Goal: Transaction & Acquisition: Purchase product/service

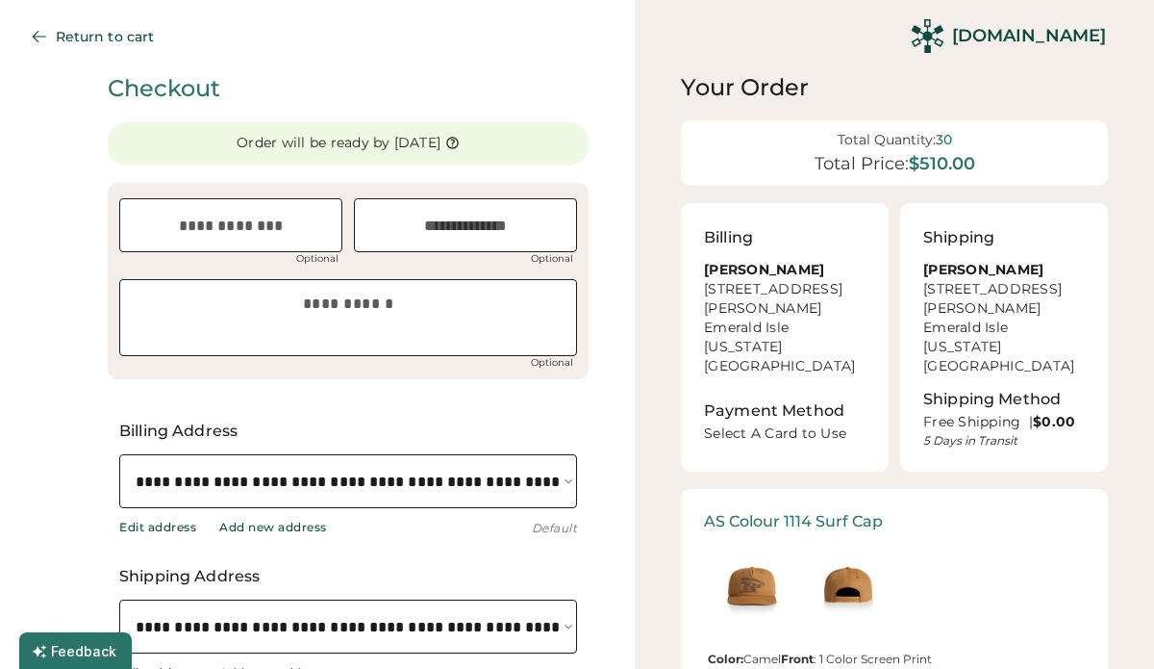
select select "**********"
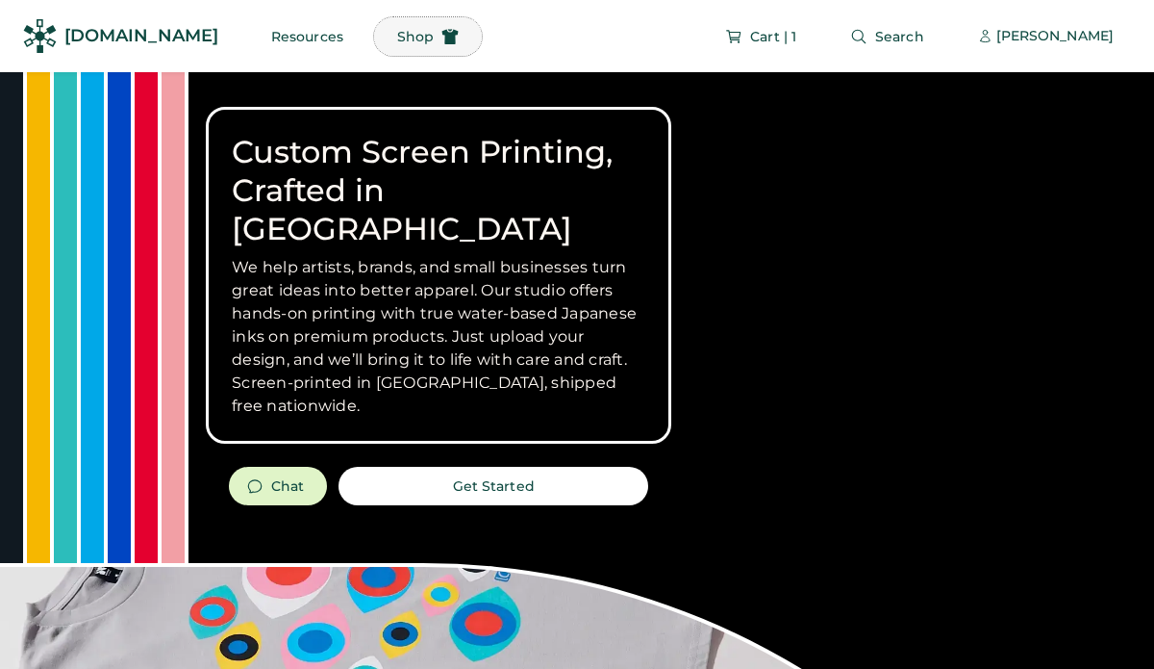
click at [391, 33] on button "Shop" at bounding box center [428, 36] width 108 height 38
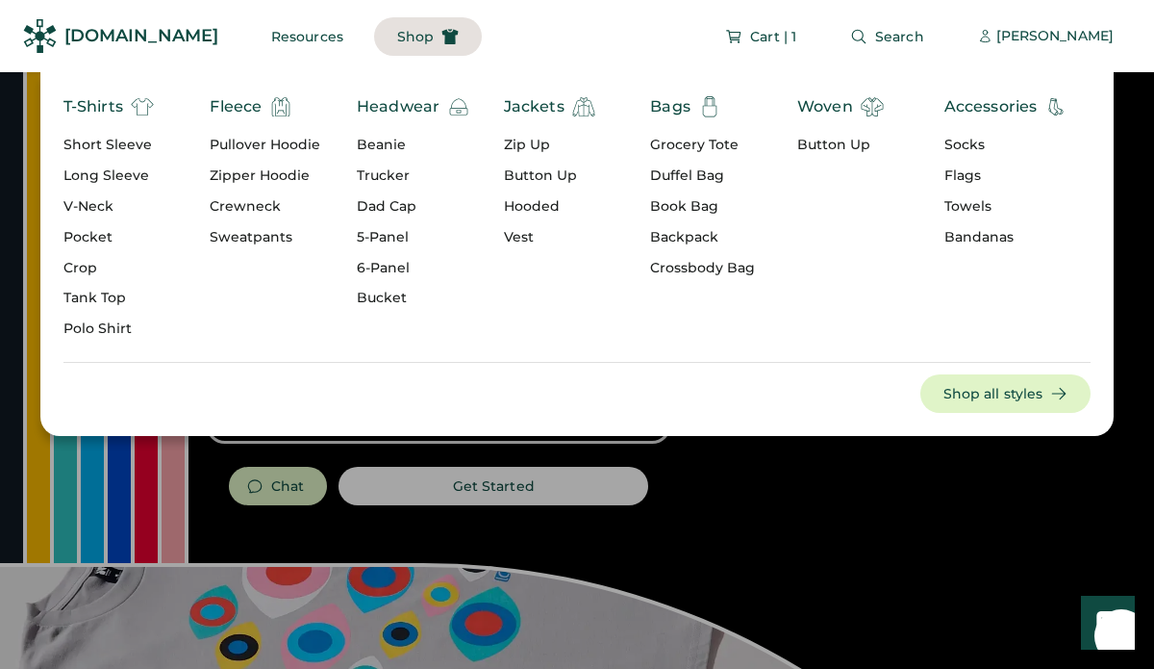
click at [386, 107] on div "Headwear" at bounding box center [398, 106] width 83 height 23
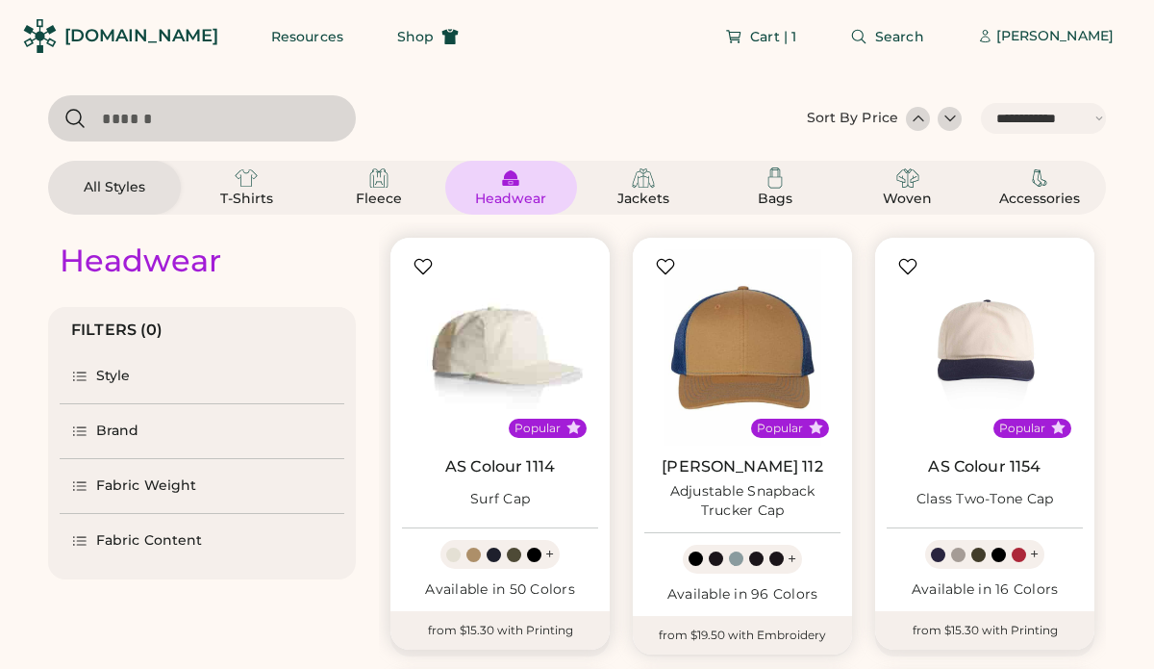
select select "*****"
select select "*"
click at [521, 358] on img at bounding box center [500, 347] width 196 height 196
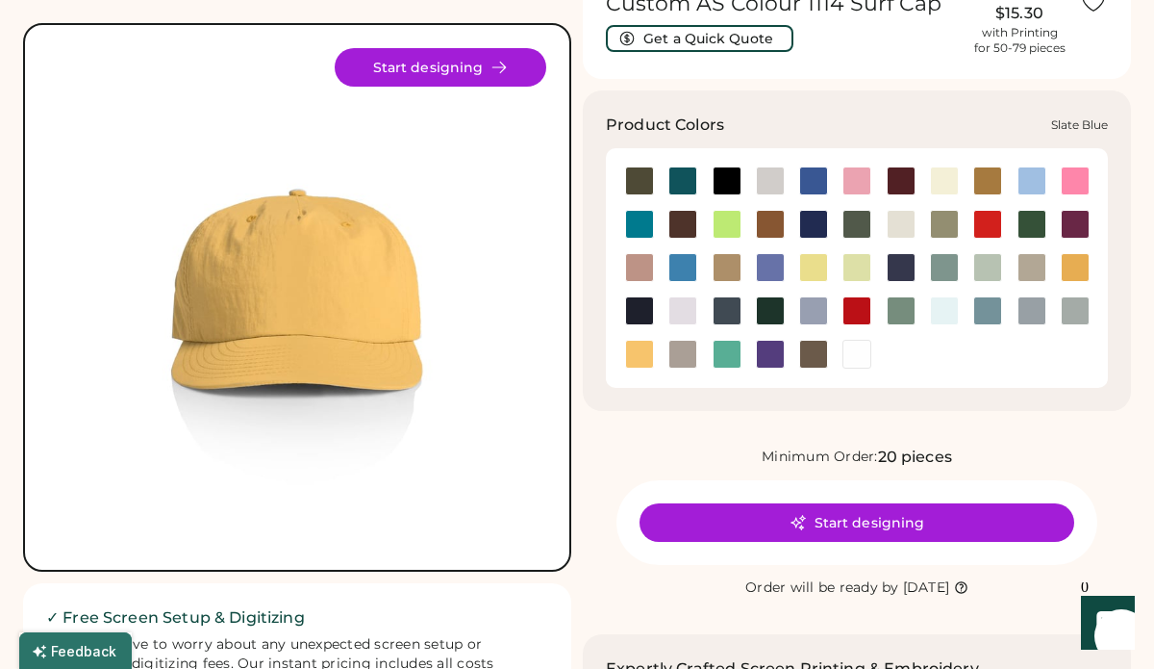
click at [986, 315] on div at bounding box center [987, 310] width 29 height 29
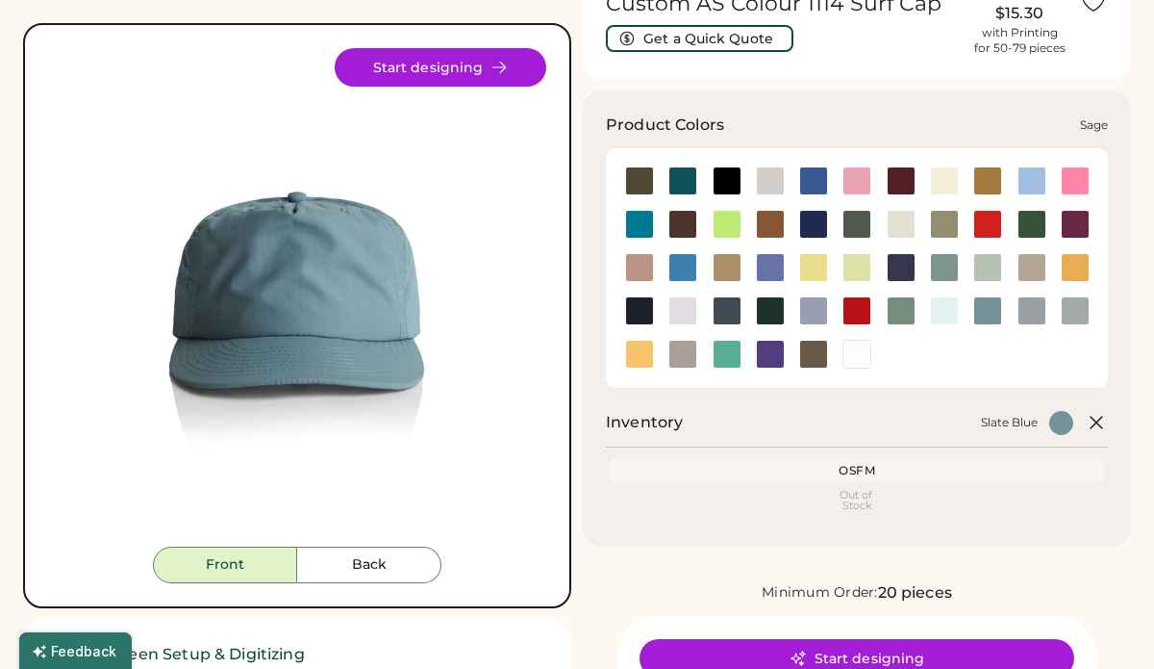
click at [907, 311] on div at bounding box center [901, 310] width 29 height 29
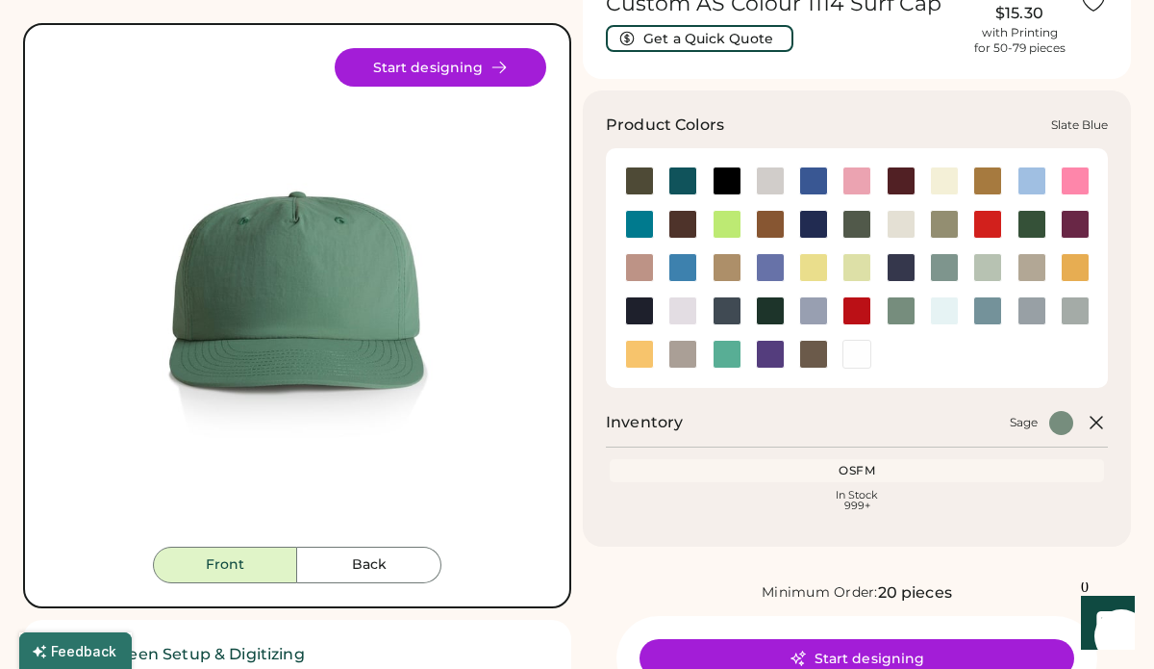
click at [989, 319] on div at bounding box center [987, 310] width 29 height 29
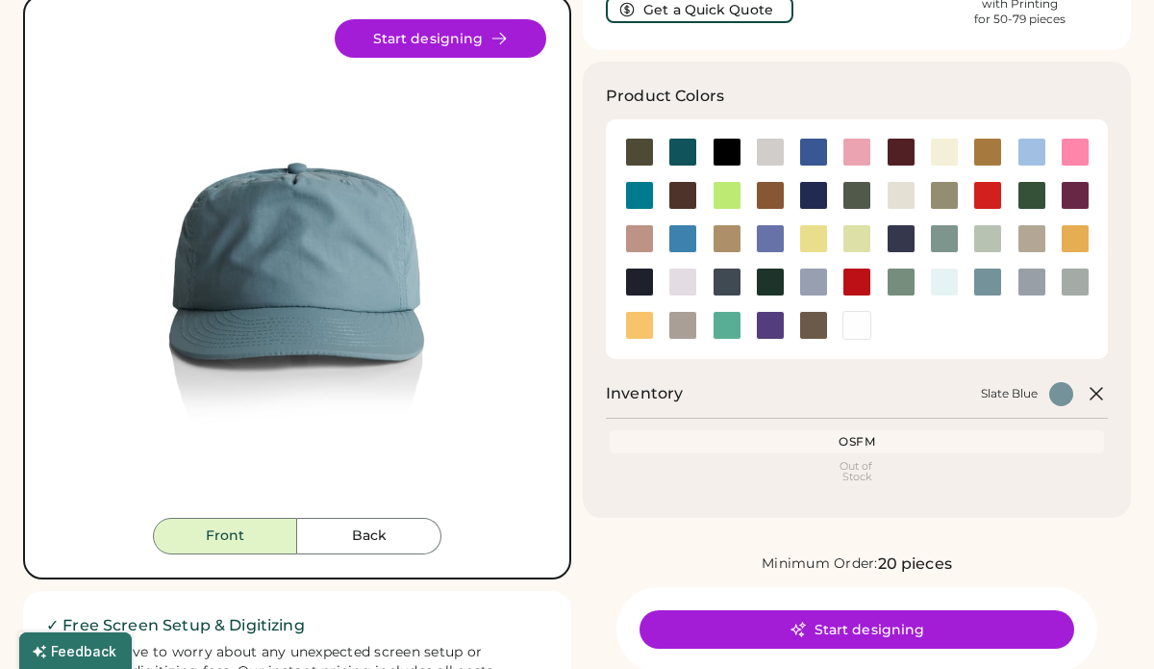
scroll to position [177, 0]
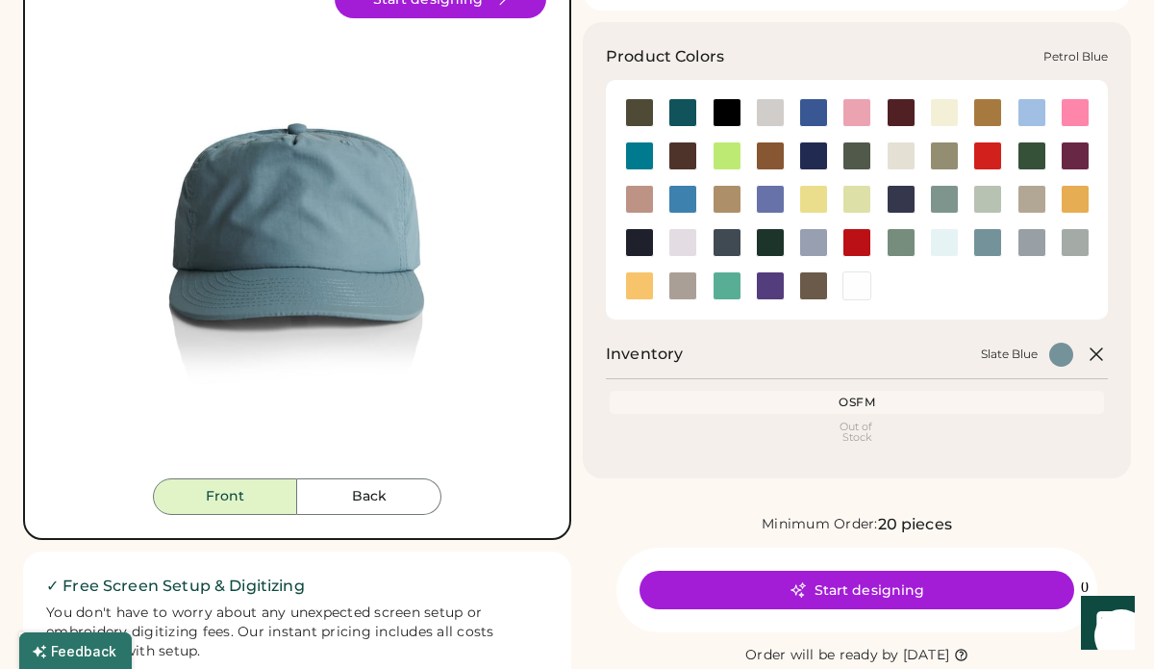
click at [726, 240] on div at bounding box center [727, 242] width 29 height 29
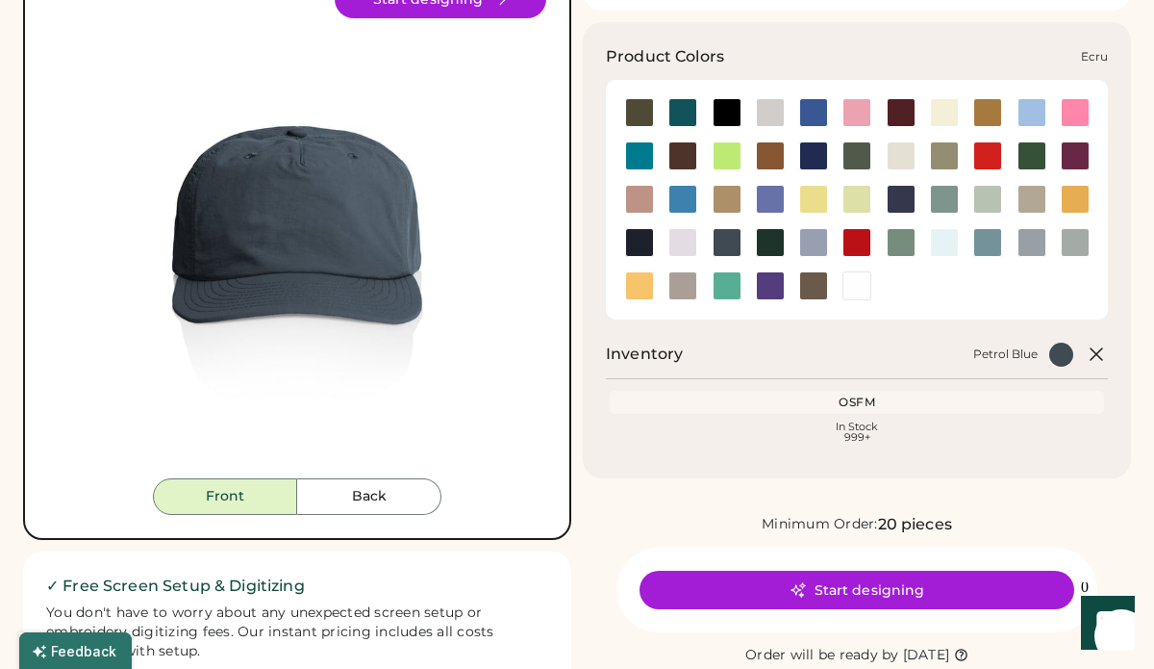
click at [893, 164] on div at bounding box center [901, 155] width 29 height 29
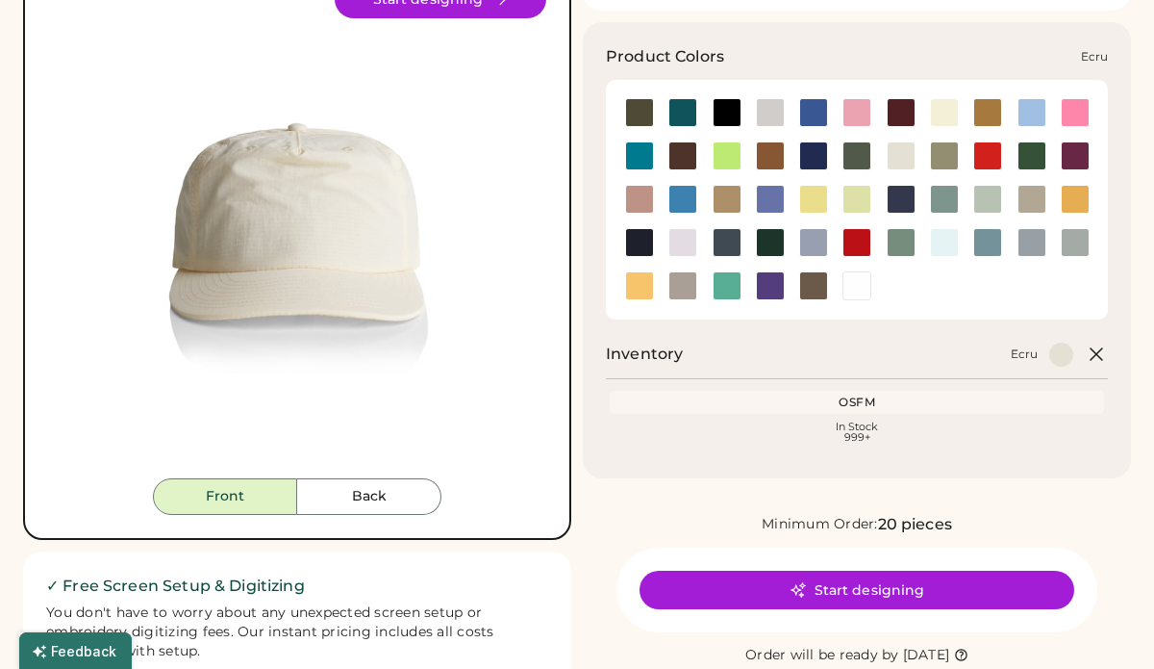
click at [907, 153] on div at bounding box center [901, 155] width 29 height 29
click at [901, 154] on div at bounding box center [901, 155] width 29 height 29
click at [984, 196] on div at bounding box center [987, 199] width 29 height 29
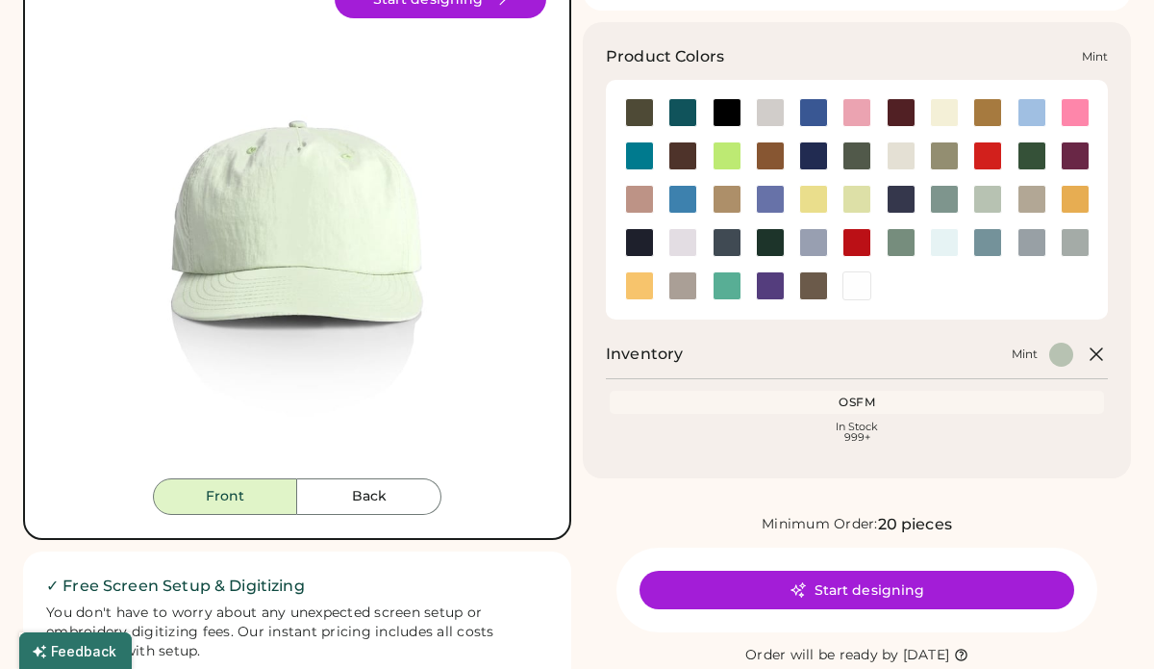
click at [981, 204] on div at bounding box center [987, 199] width 29 height 29
click at [856, 197] on div at bounding box center [857, 199] width 29 height 29
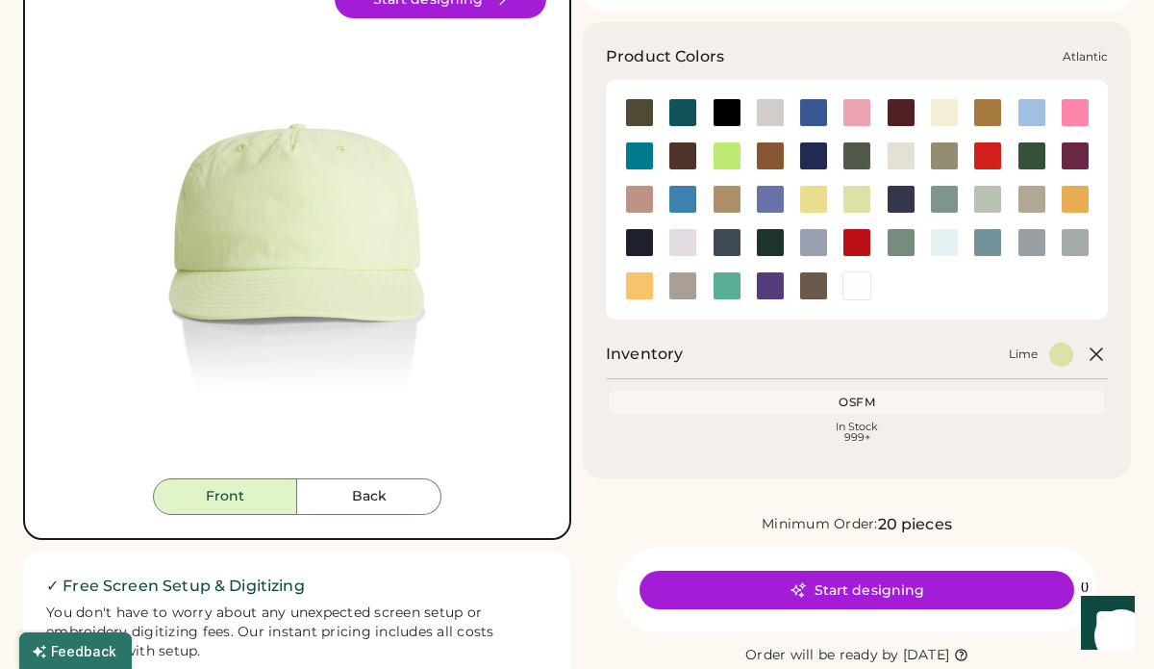
scroll to position [180, 0]
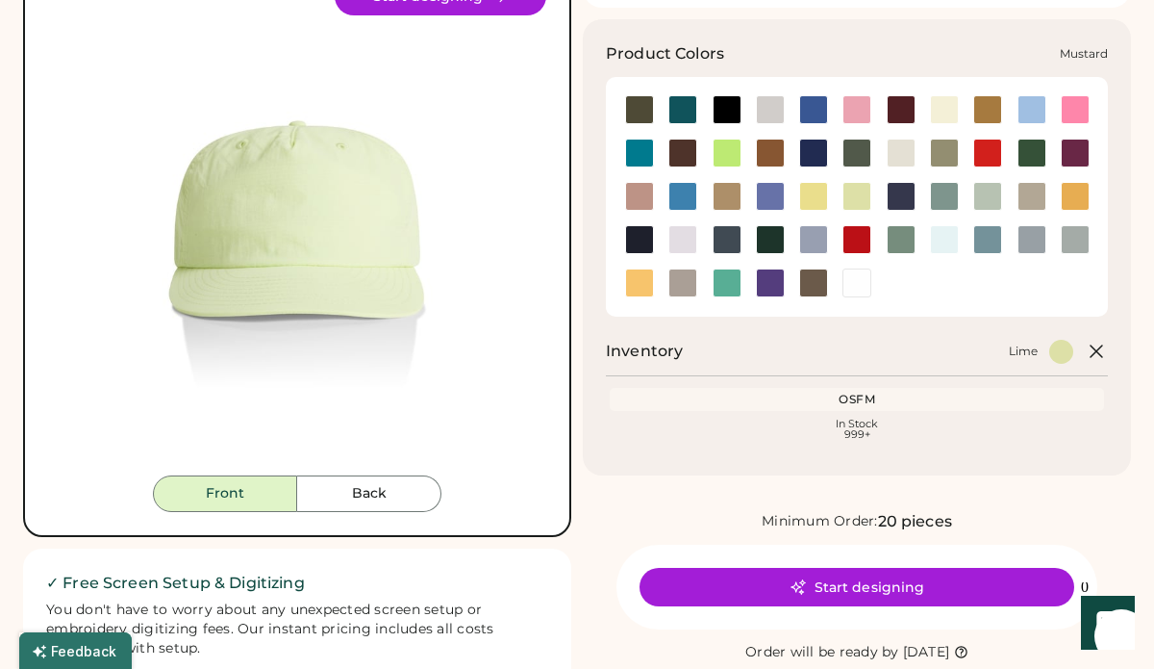
click at [1069, 196] on div at bounding box center [1075, 196] width 29 height 29
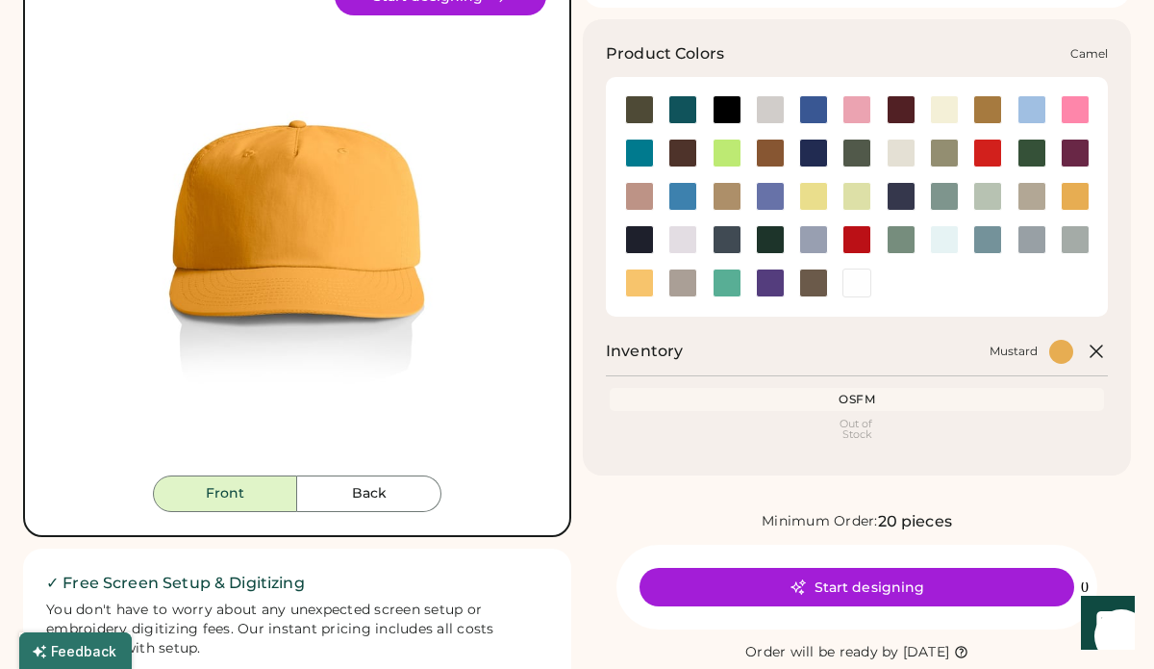
click at [986, 114] on div at bounding box center [987, 109] width 29 height 29
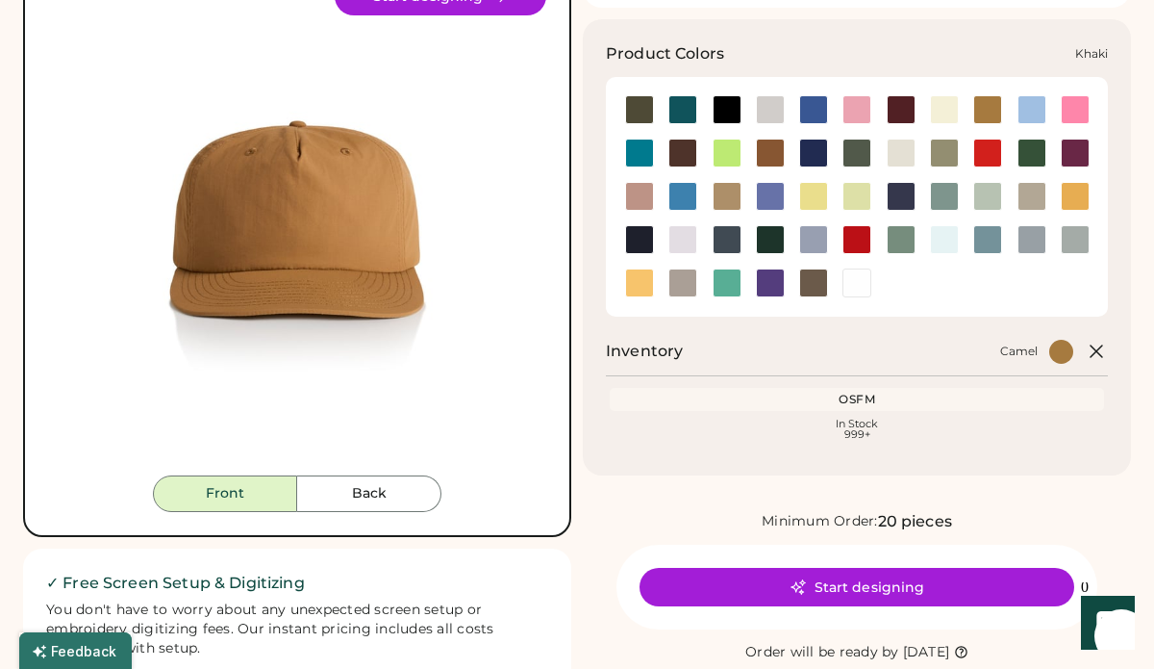
click at [726, 200] on div at bounding box center [727, 196] width 29 height 29
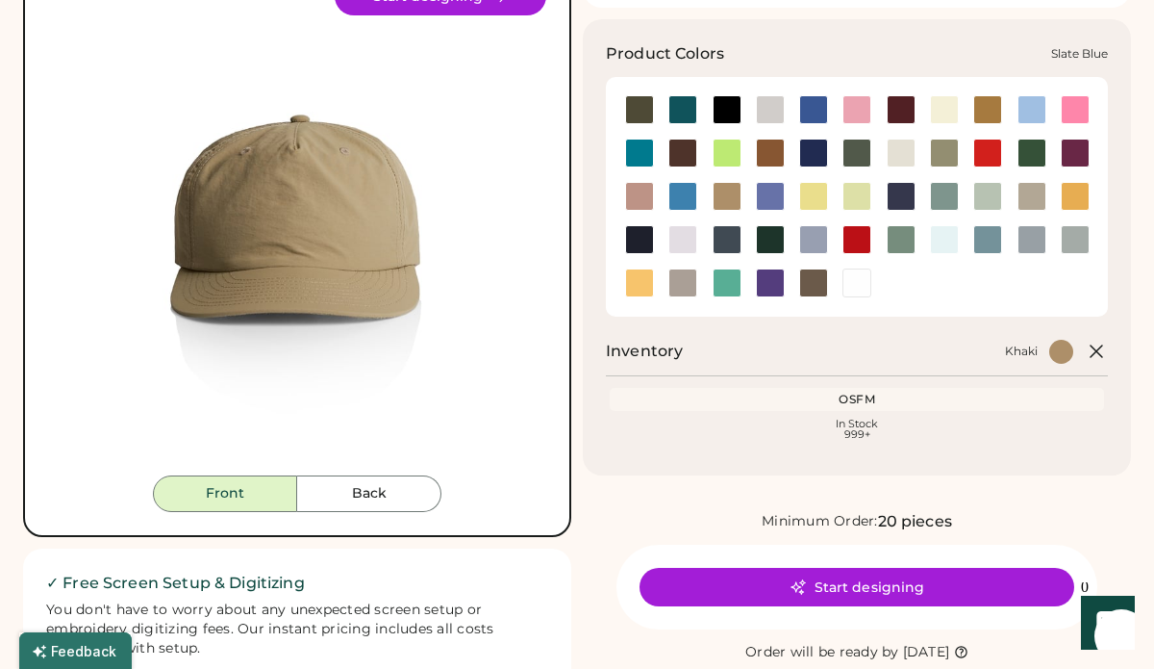
click at [989, 242] on div at bounding box center [987, 239] width 29 height 29
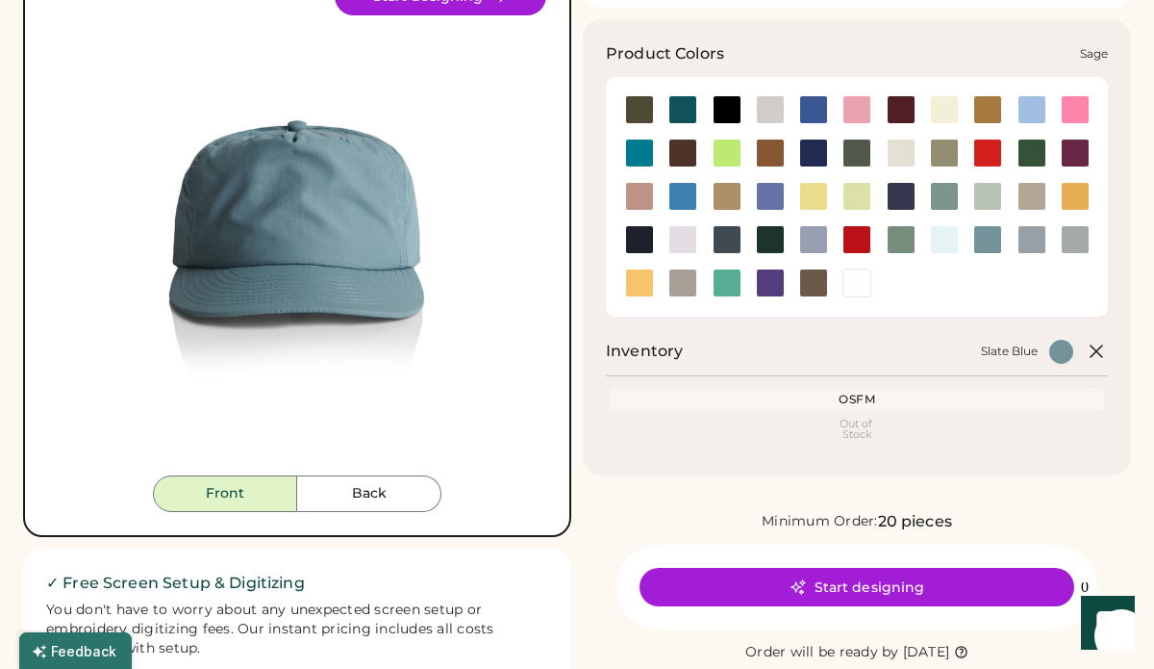
click at [903, 240] on div at bounding box center [901, 239] width 29 height 29
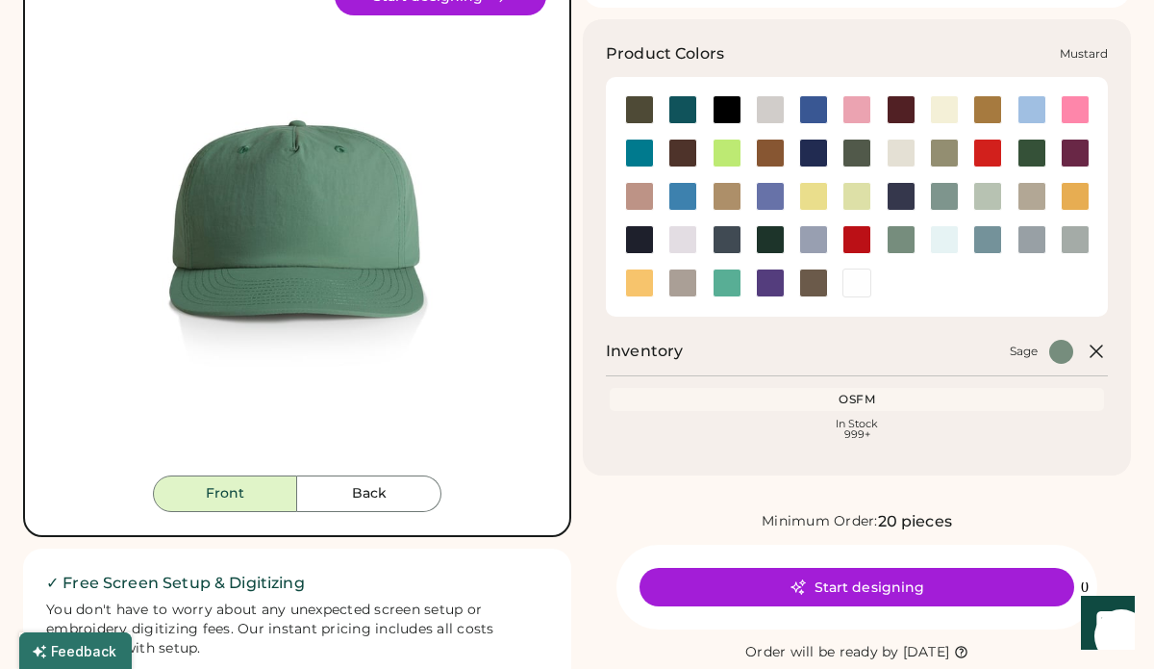
click at [1075, 197] on div at bounding box center [1075, 196] width 29 height 29
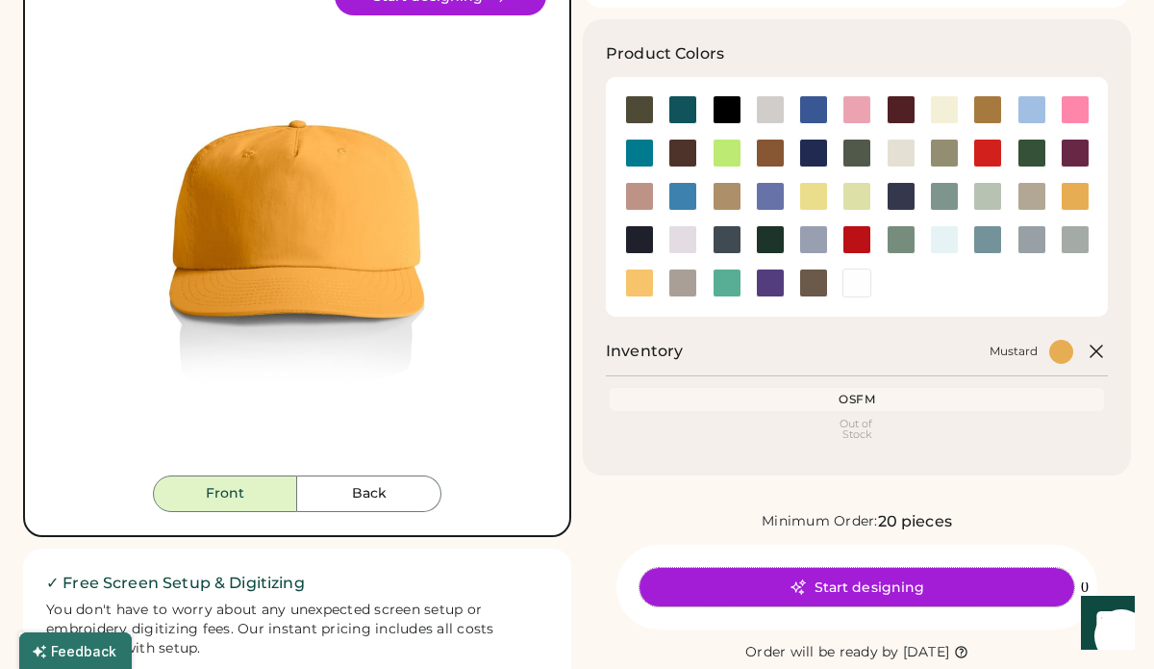
click at [859, 588] on button "Start designing" at bounding box center [857, 587] width 435 height 38
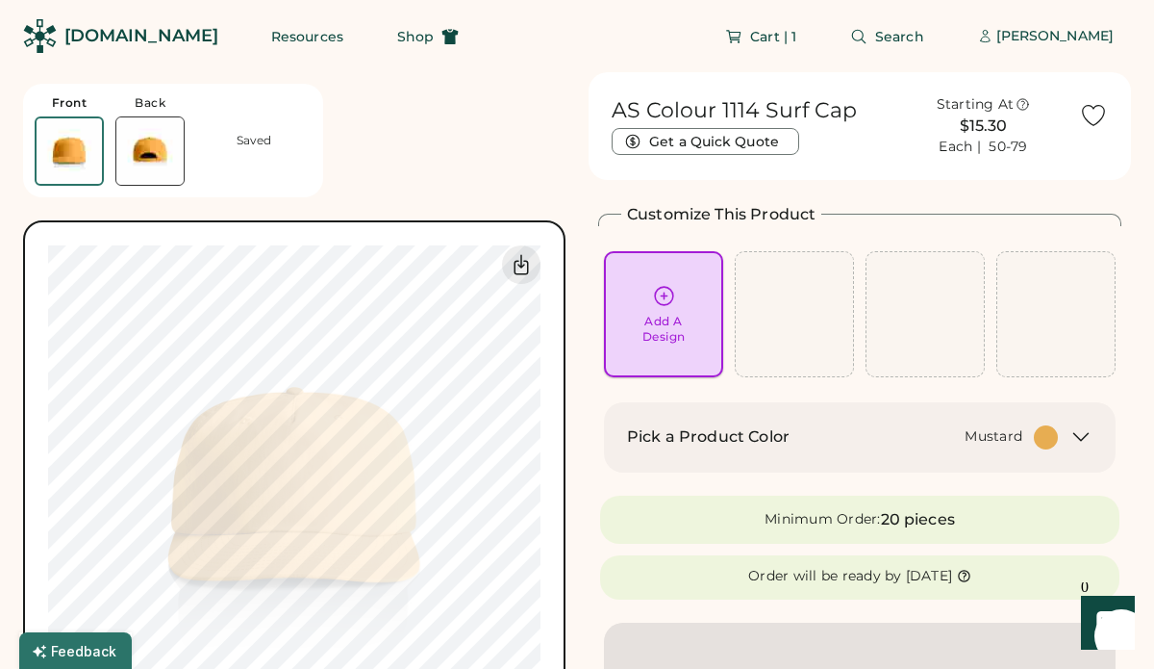
click at [665, 289] on icon at bounding box center [664, 296] width 24 height 24
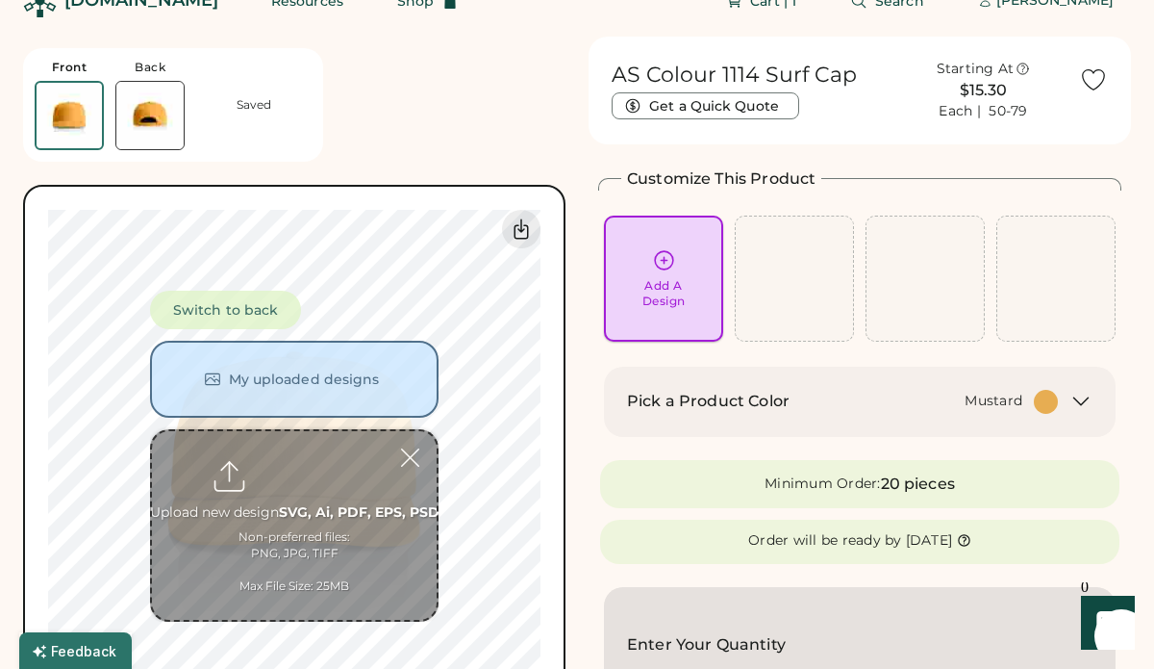
scroll to position [72, 0]
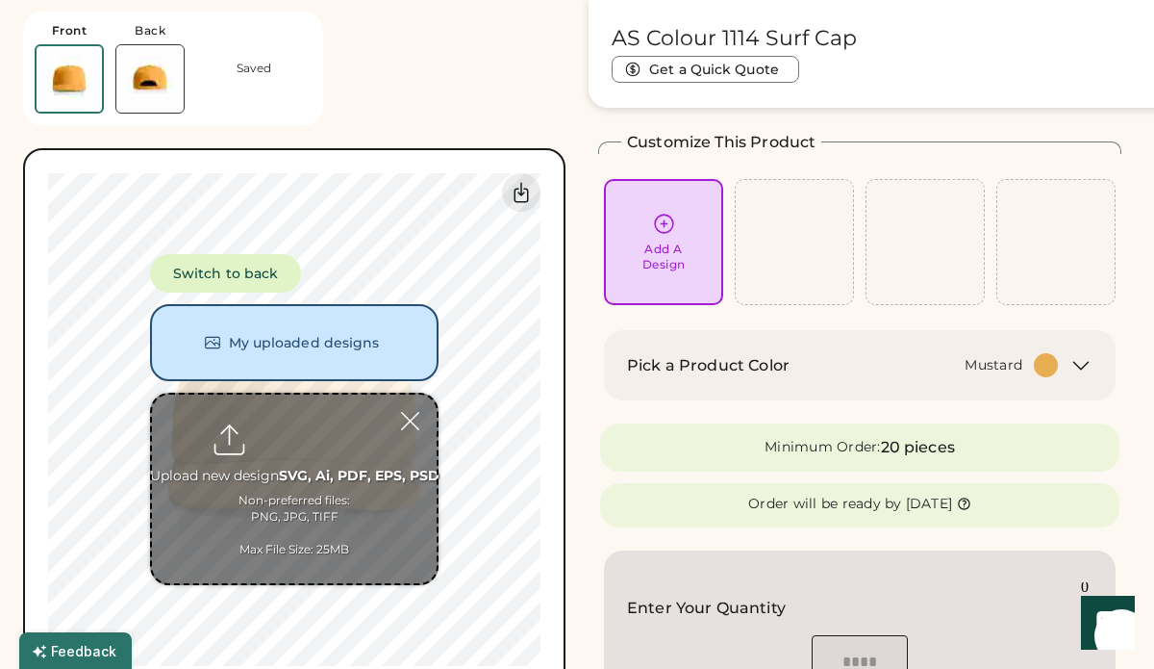
click at [290, 463] on input "file" at bounding box center [294, 488] width 285 height 189
type input "**********"
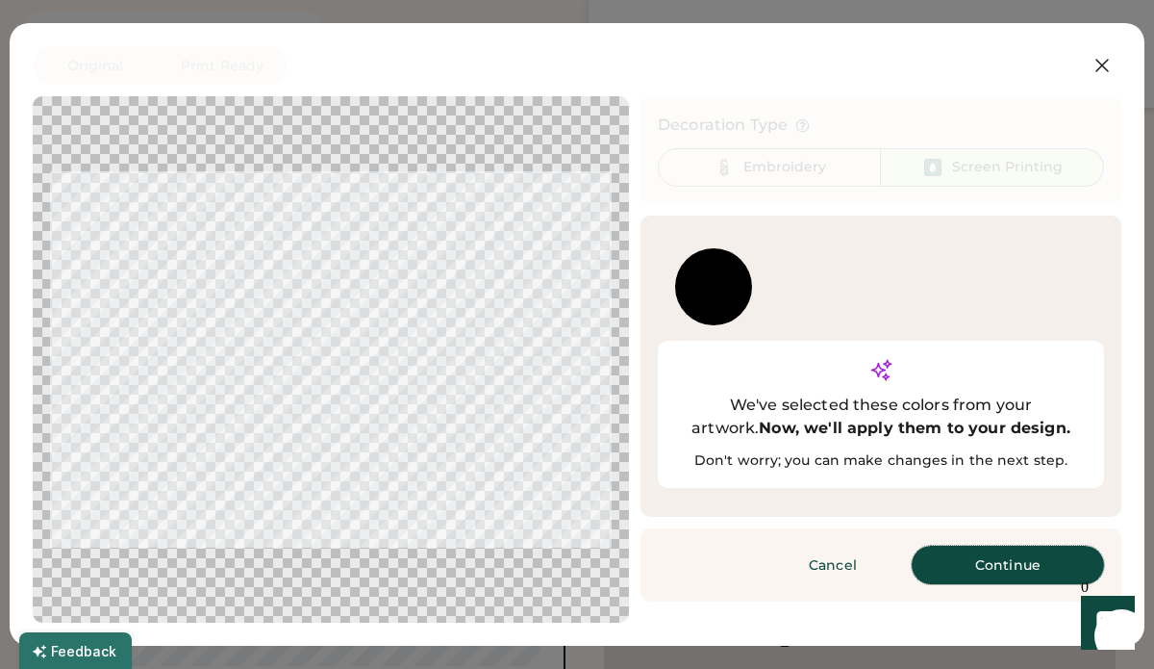
click at [1006, 545] on button "Continue" at bounding box center [1008, 564] width 192 height 38
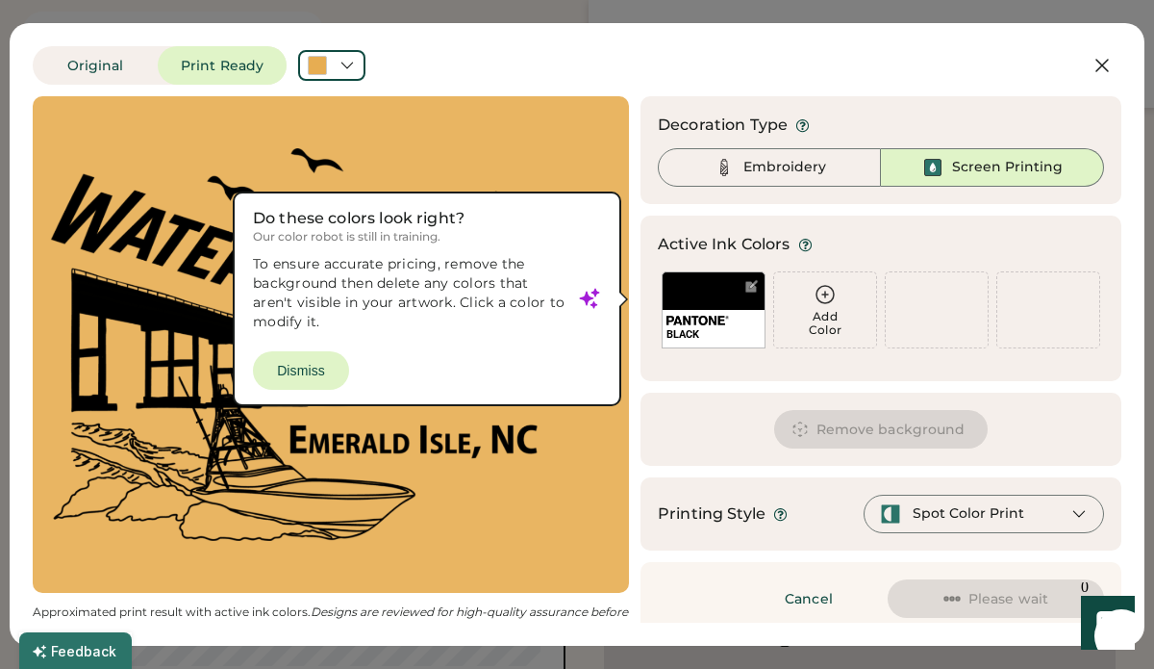
click at [303, 370] on div at bounding box center [331, 345] width 562 height 462
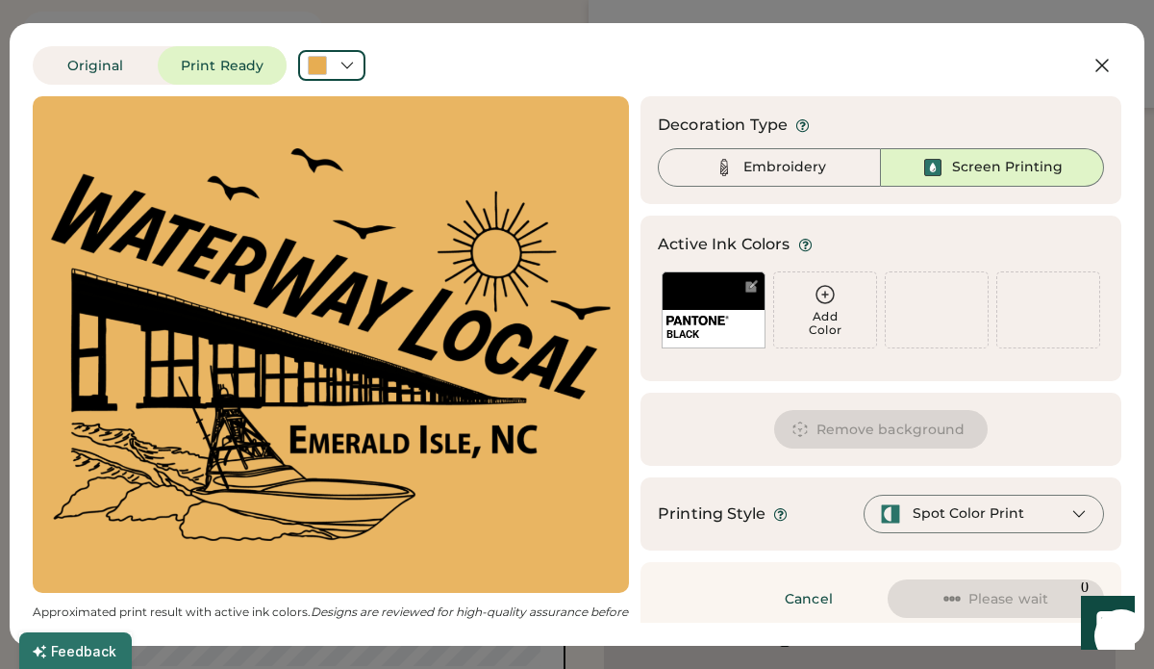
scroll to position [0, 0]
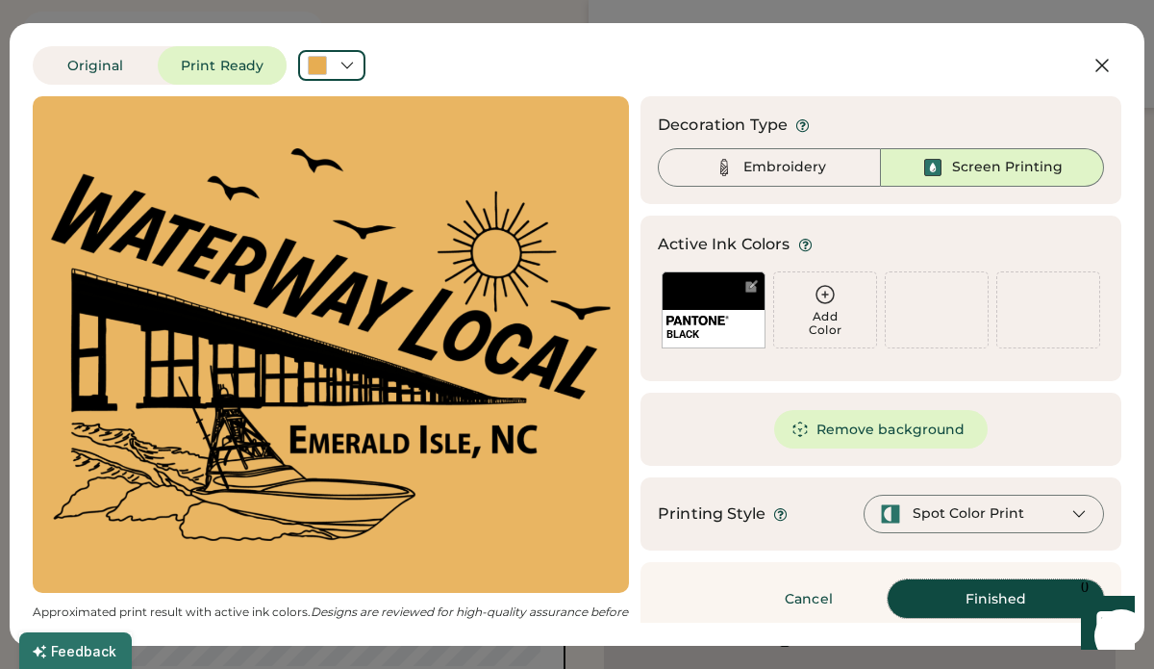
click at [1011, 602] on button "Finished" at bounding box center [996, 598] width 216 height 38
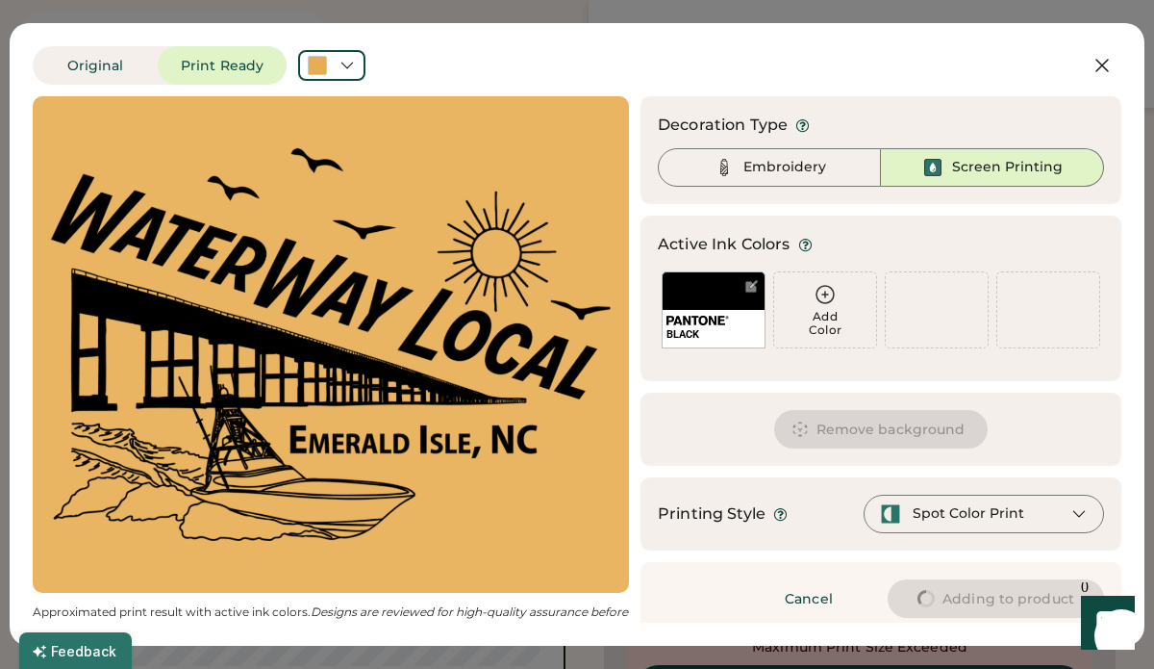
type input "****"
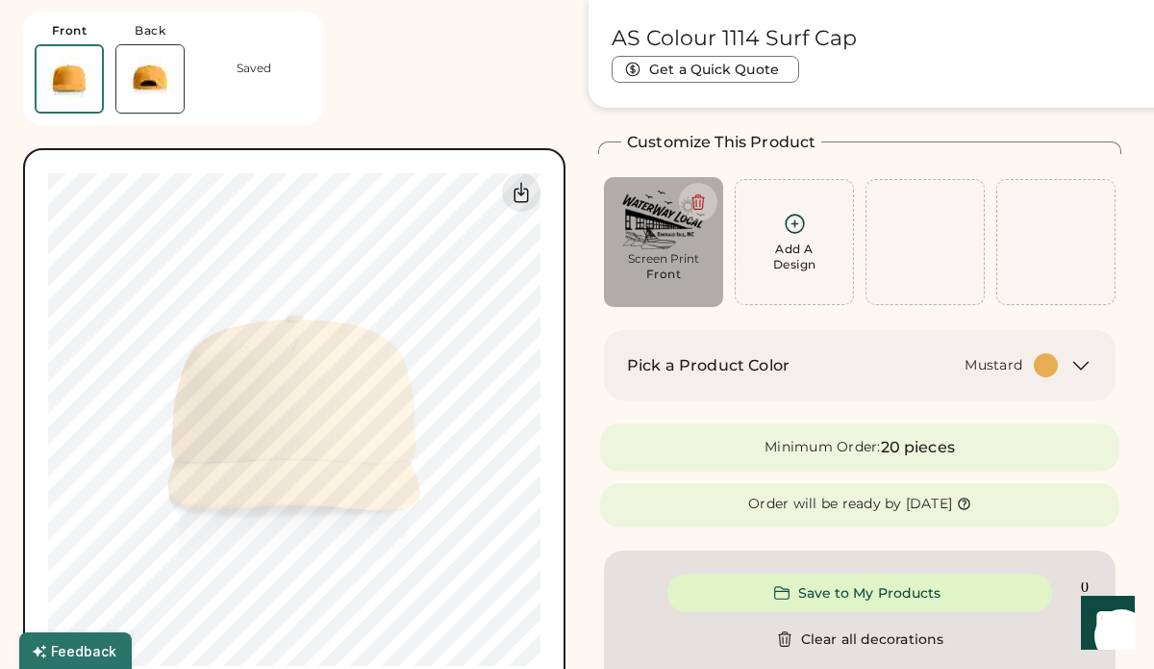
type input "****"
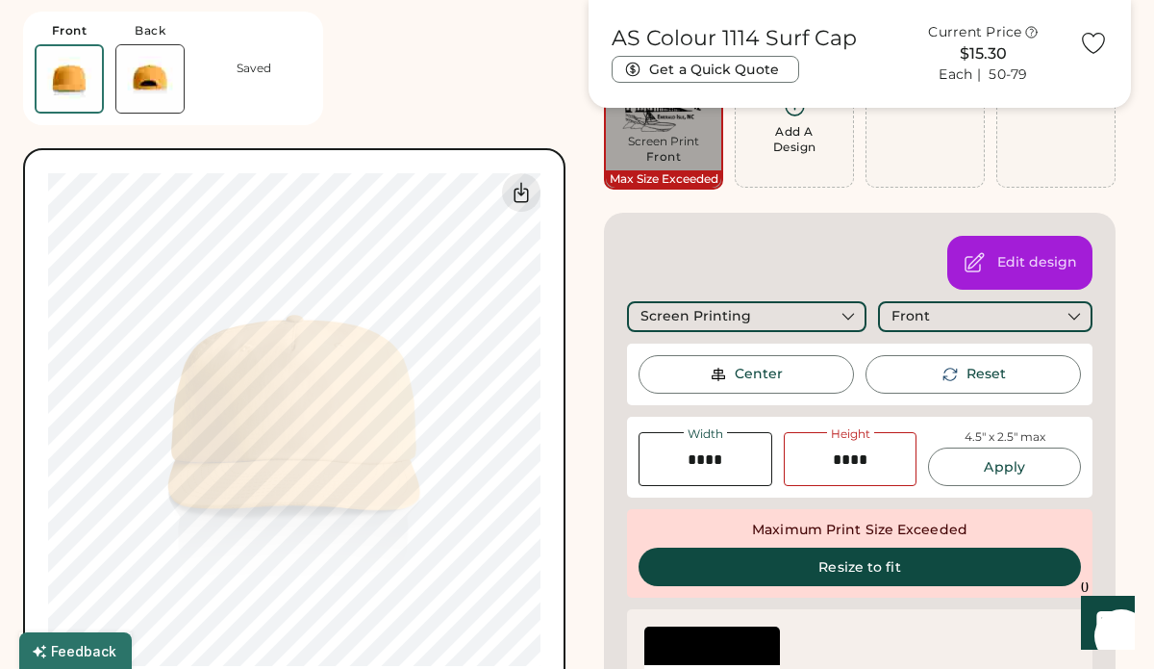
scroll to position [192, 0]
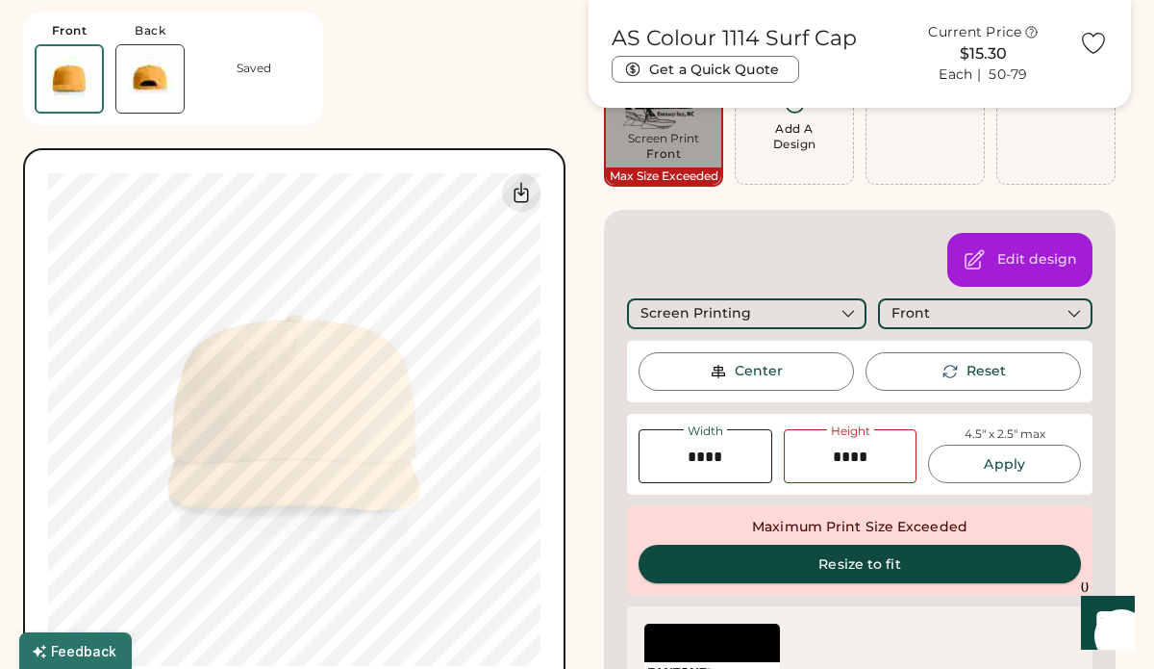
click at [834, 566] on button "Resize to fit" at bounding box center [860, 563] width 442 height 38
type input "****"
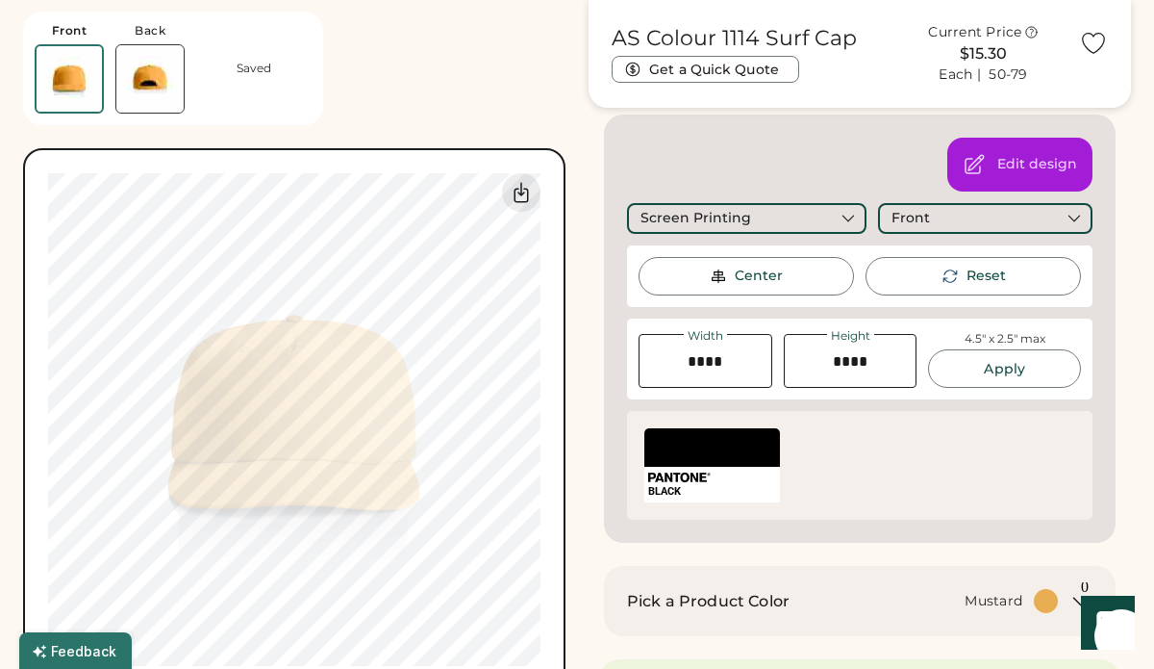
scroll to position [286, 0]
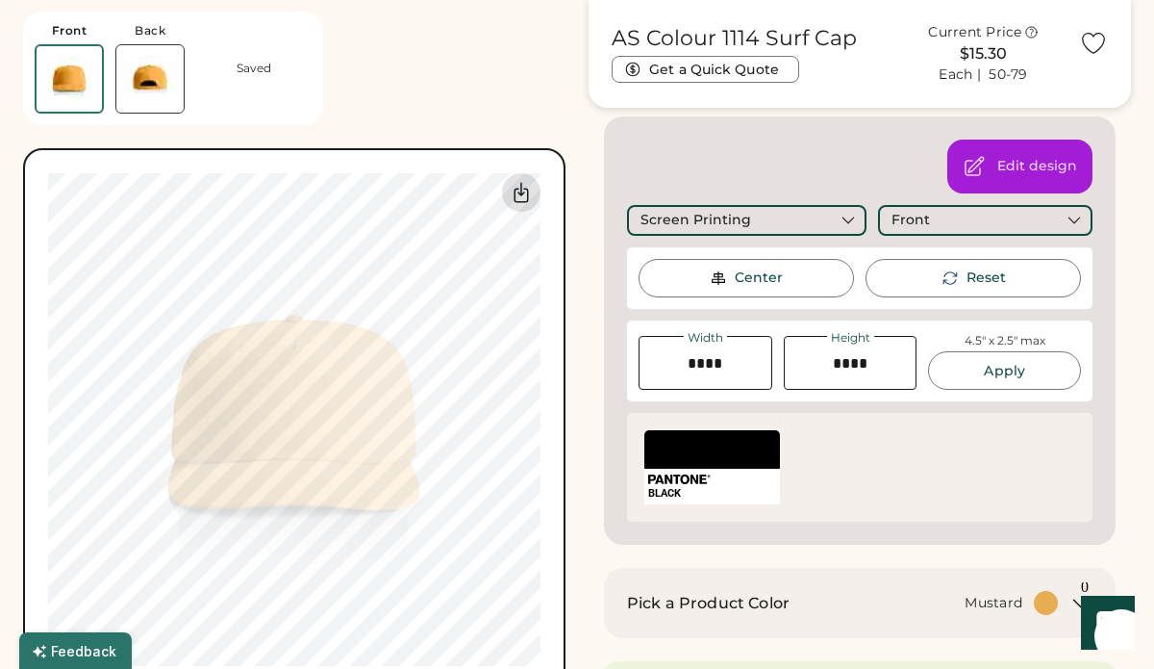
click at [526, 188] on icon at bounding box center [521, 192] width 23 height 23
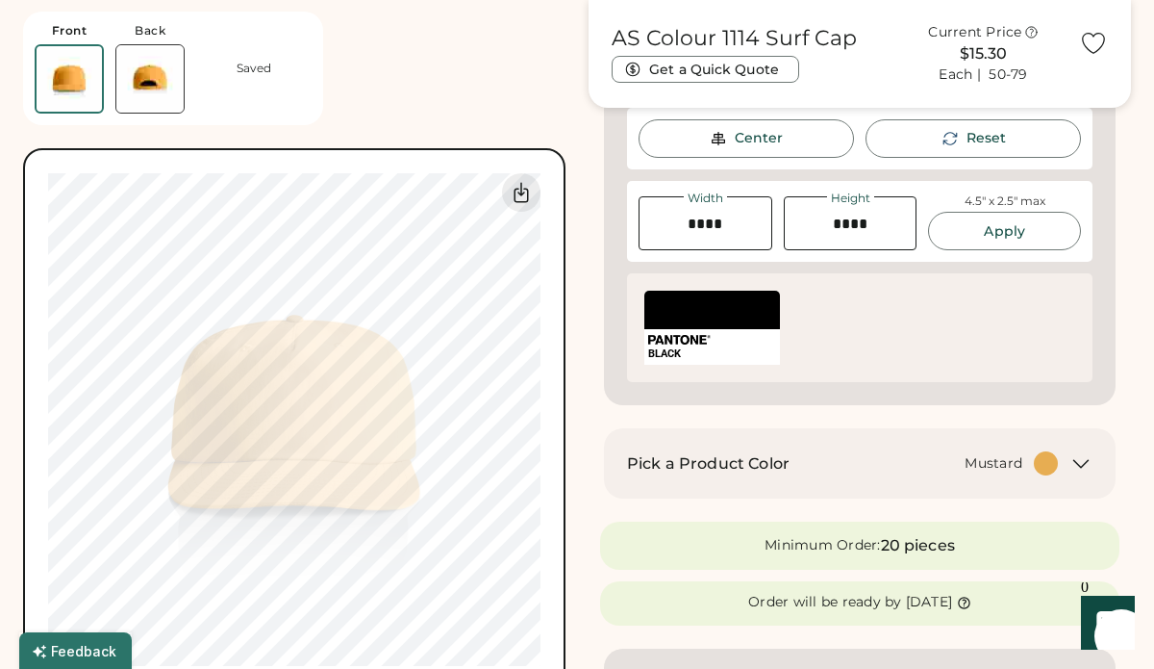
scroll to position [431, 0]
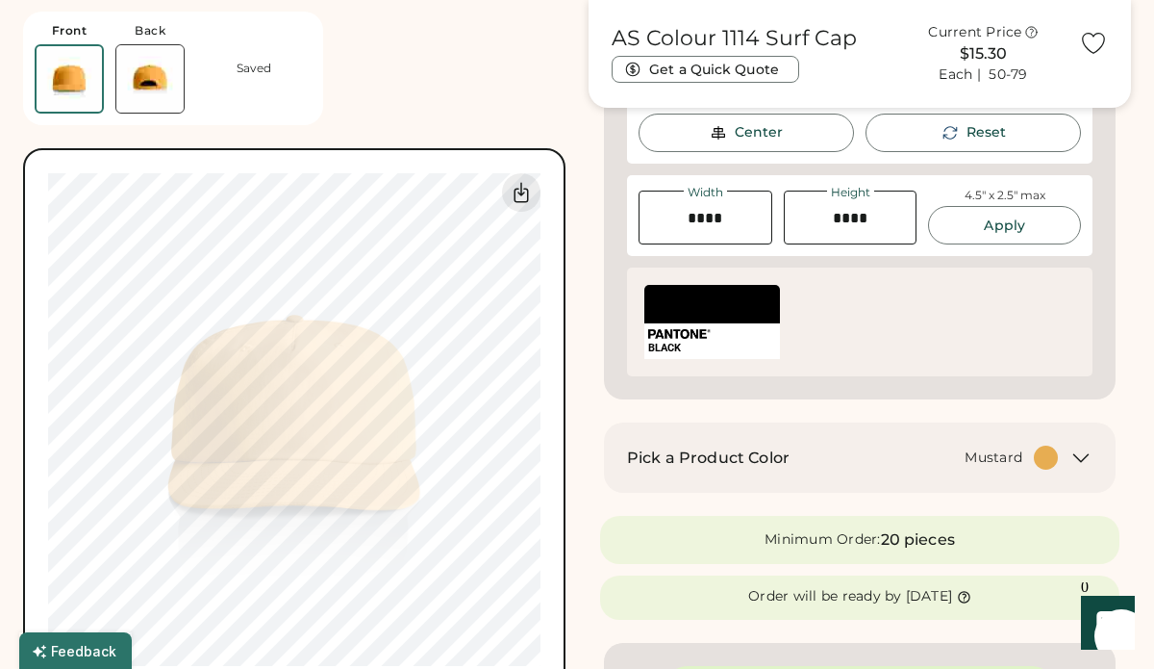
click at [1087, 454] on icon at bounding box center [1081, 458] width 14 height 8
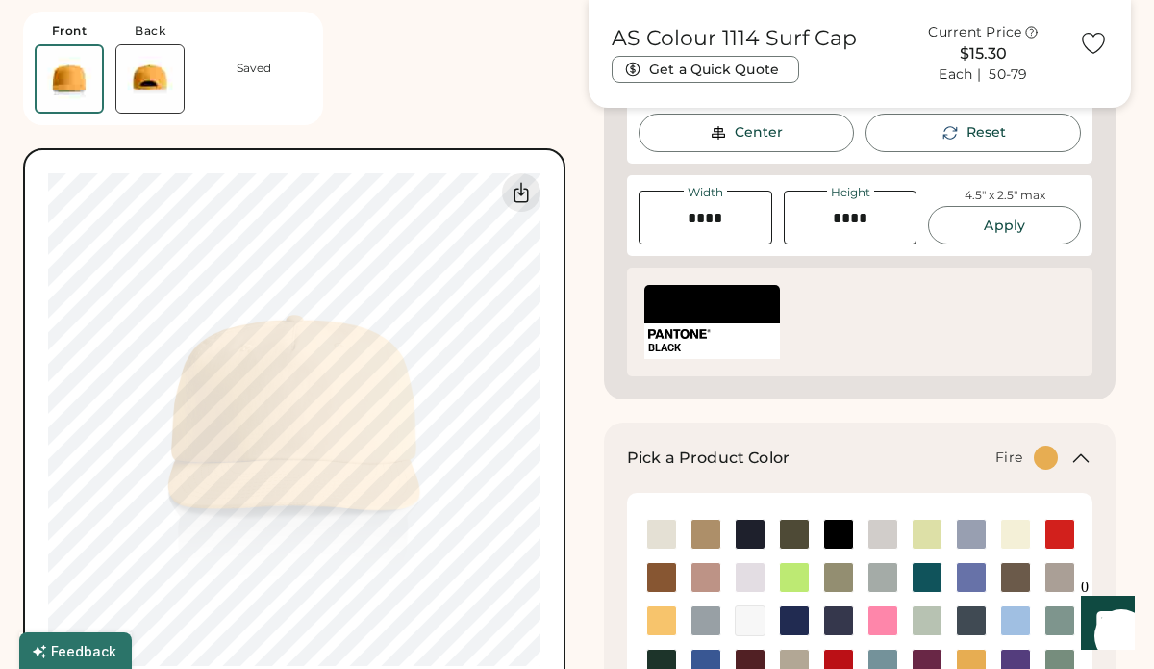
click at [1053, 537] on img at bounding box center [1060, 533] width 29 height 29
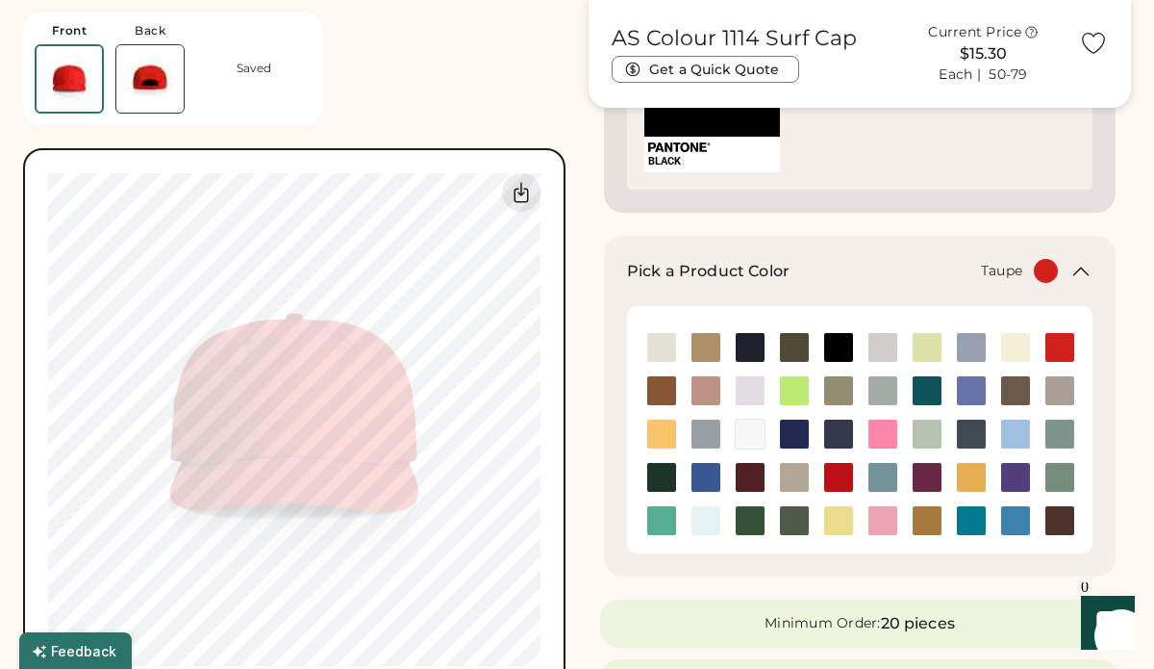
scroll to position [694, 0]
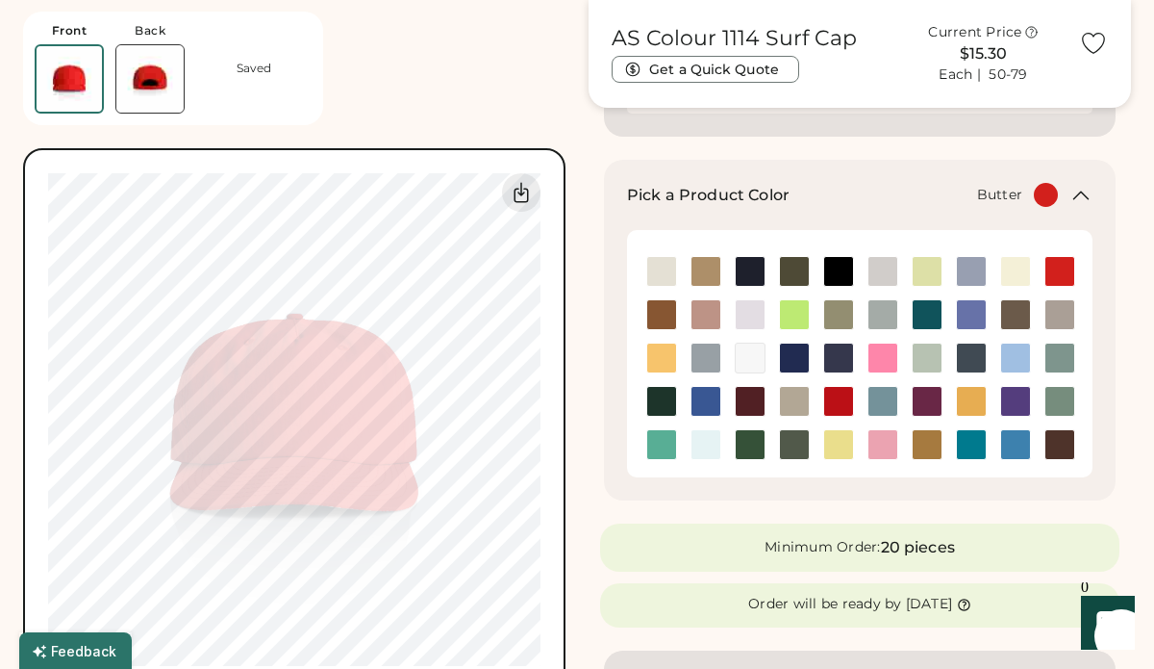
click at [1012, 267] on img at bounding box center [1015, 271] width 29 height 29
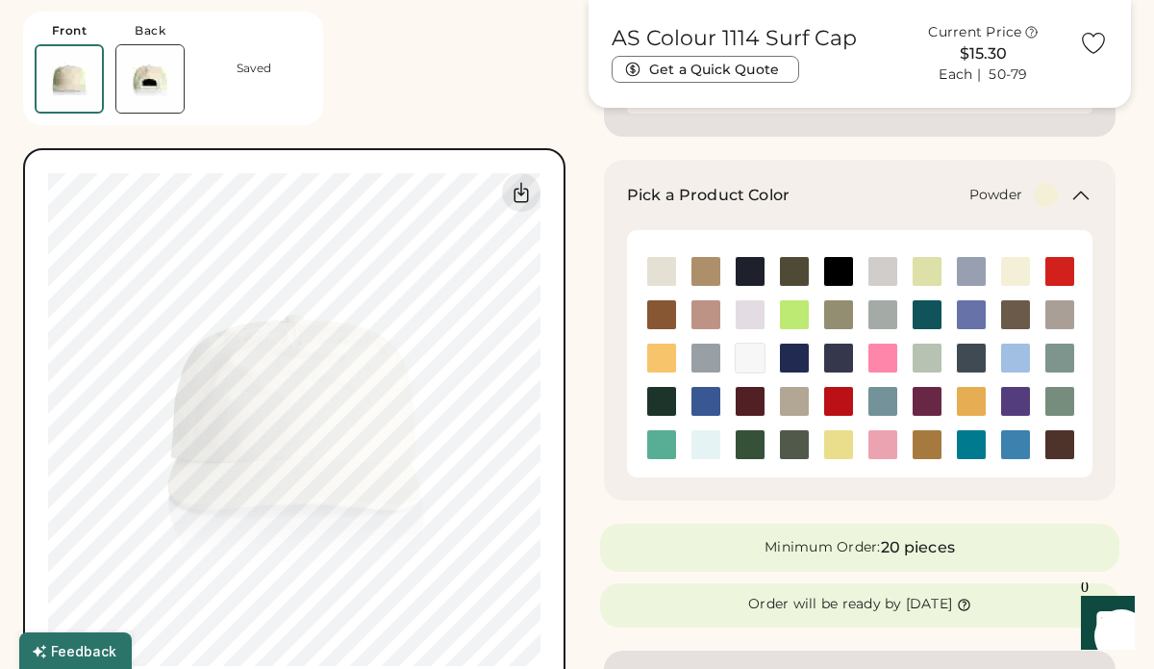
click at [972, 268] on img at bounding box center [971, 271] width 29 height 29
click at [925, 272] on img at bounding box center [927, 271] width 29 height 29
click at [884, 265] on img at bounding box center [883, 271] width 29 height 29
click at [832, 274] on img at bounding box center [838, 271] width 29 height 29
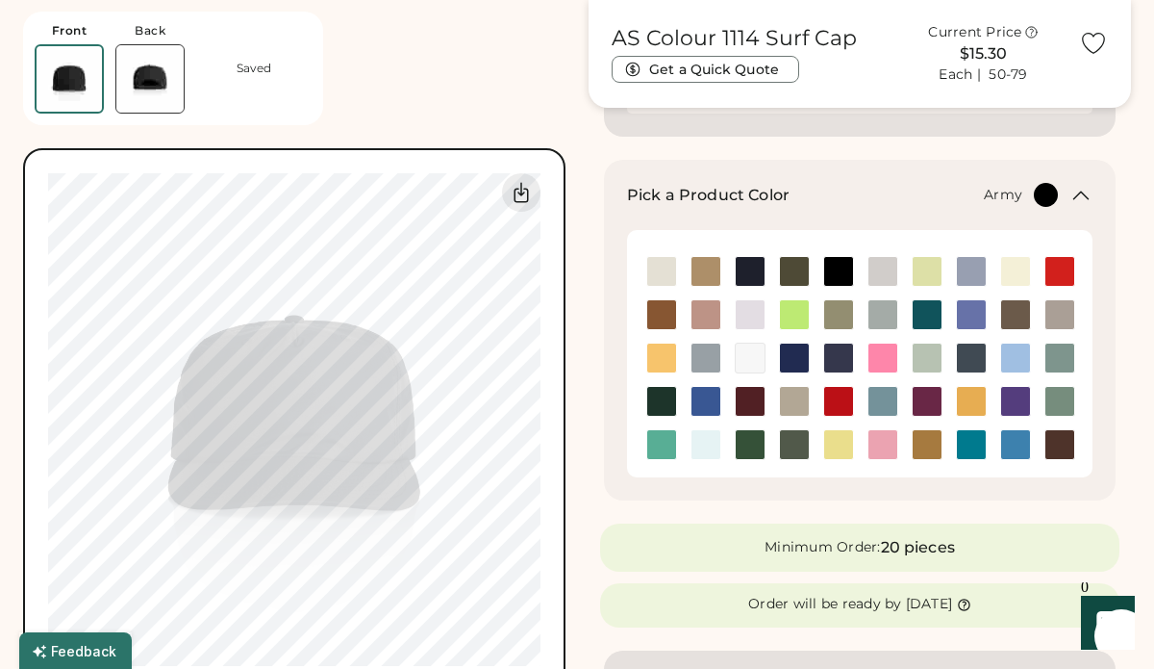
click at [804, 276] on img at bounding box center [794, 271] width 29 height 29
click at [707, 275] on img at bounding box center [706, 271] width 29 height 29
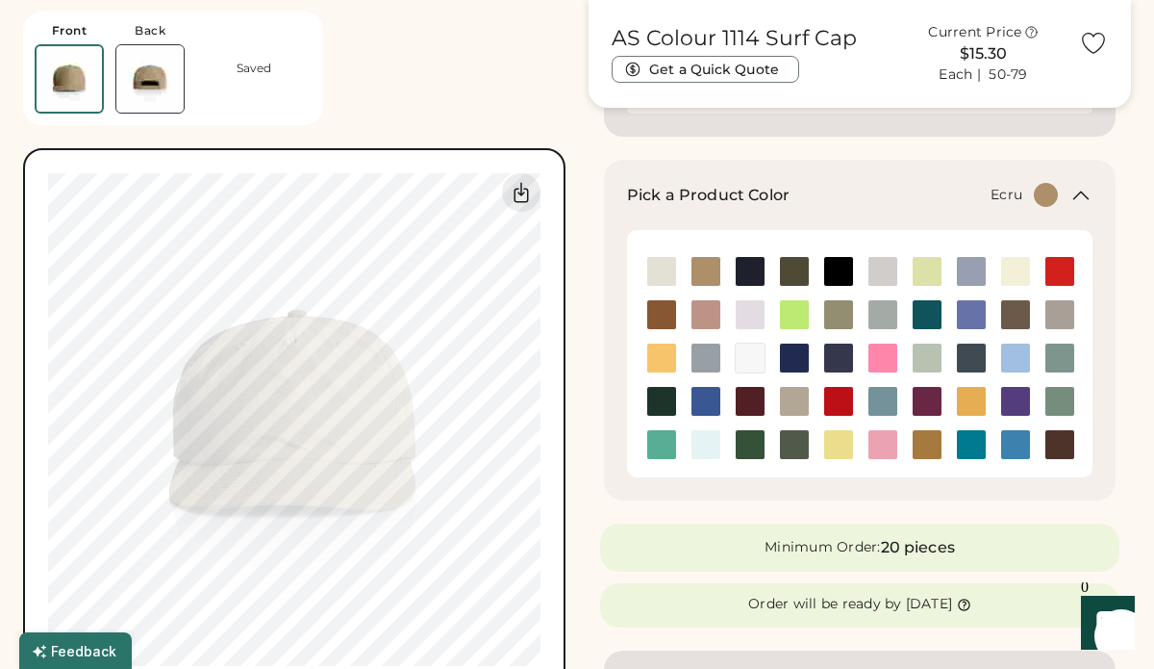
click at [660, 270] on img at bounding box center [661, 271] width 29 height 29
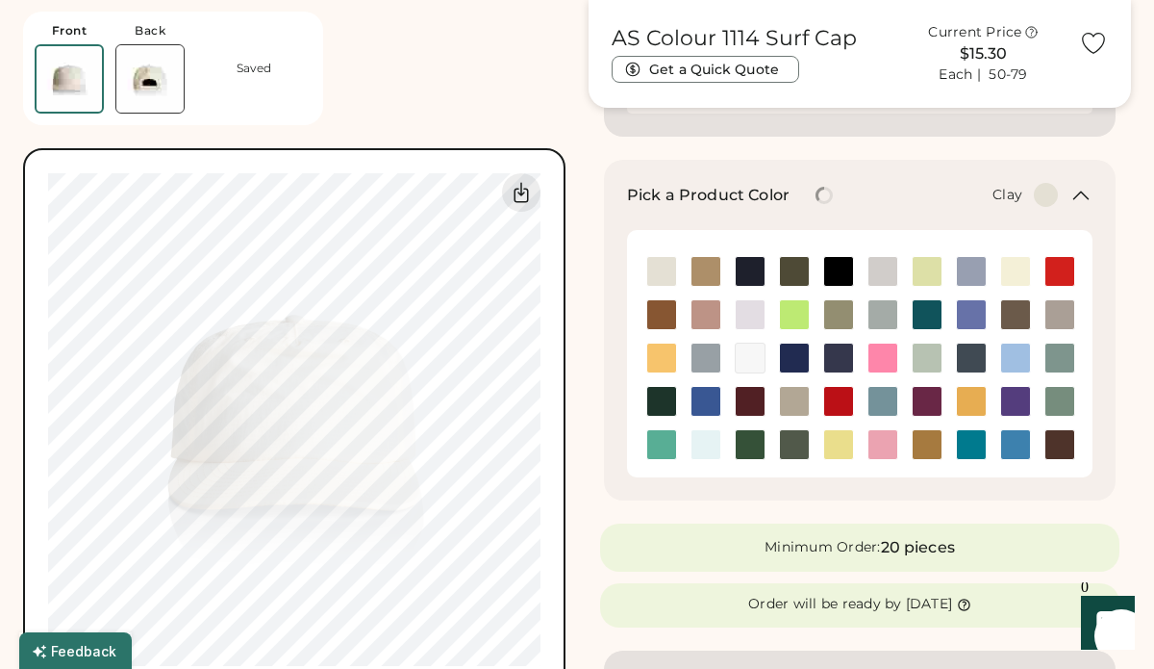
click at [660, 321] on img at bounding box center [661, 314] width 29 height 29
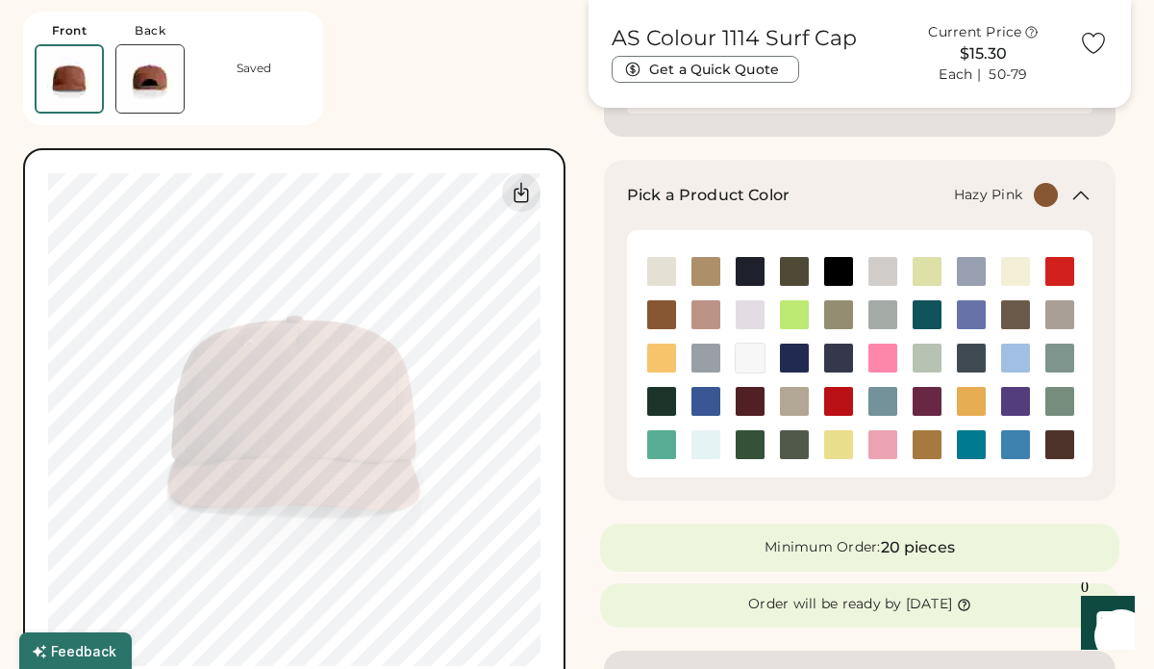
click at [715, 315] on img at bounding box center [706, 314] width 29 height 29
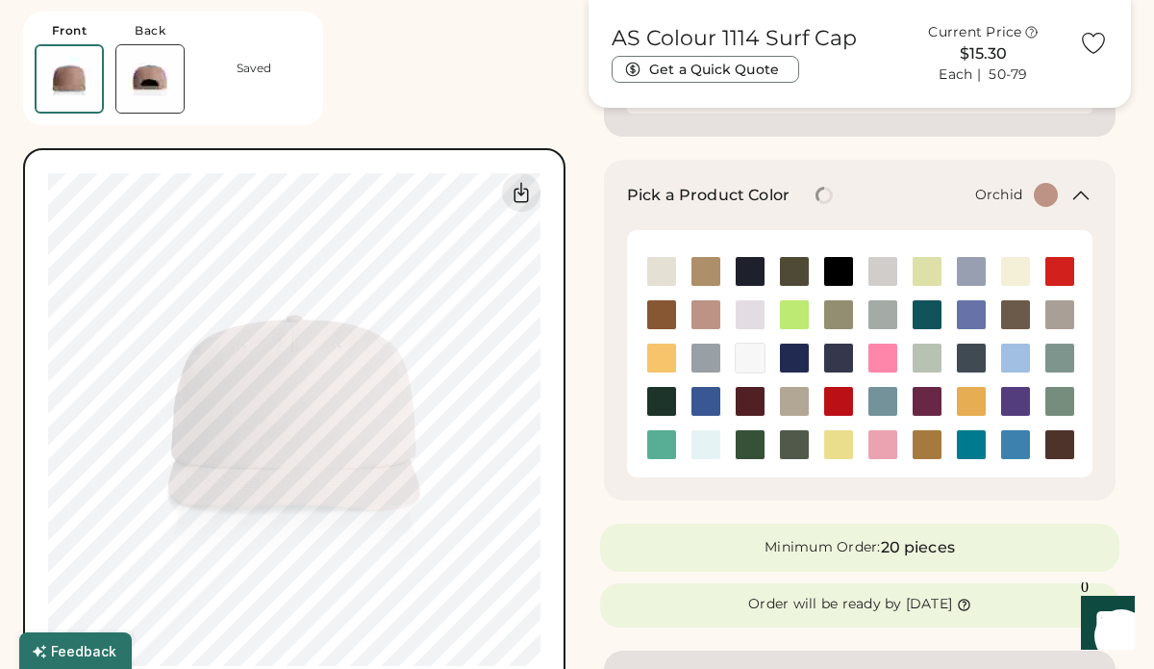
click at [752, 314] on img at bounding box center [750, 314] width 29 height 29
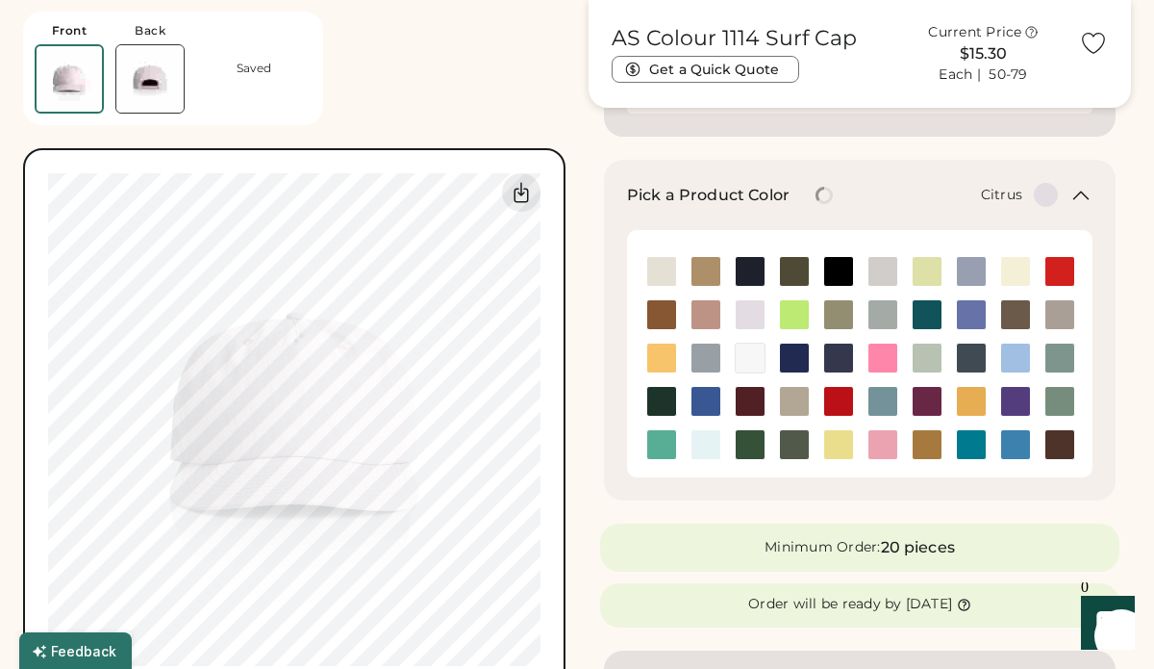
click at [775, 313] on div at bounding box center [793, 314] width 44 height 31
click at [754, 313] on img at bounding box center [750, 314] width 29 height 29
click at [794, 314] on img at bounding box center [794, 314] width 29 height 29
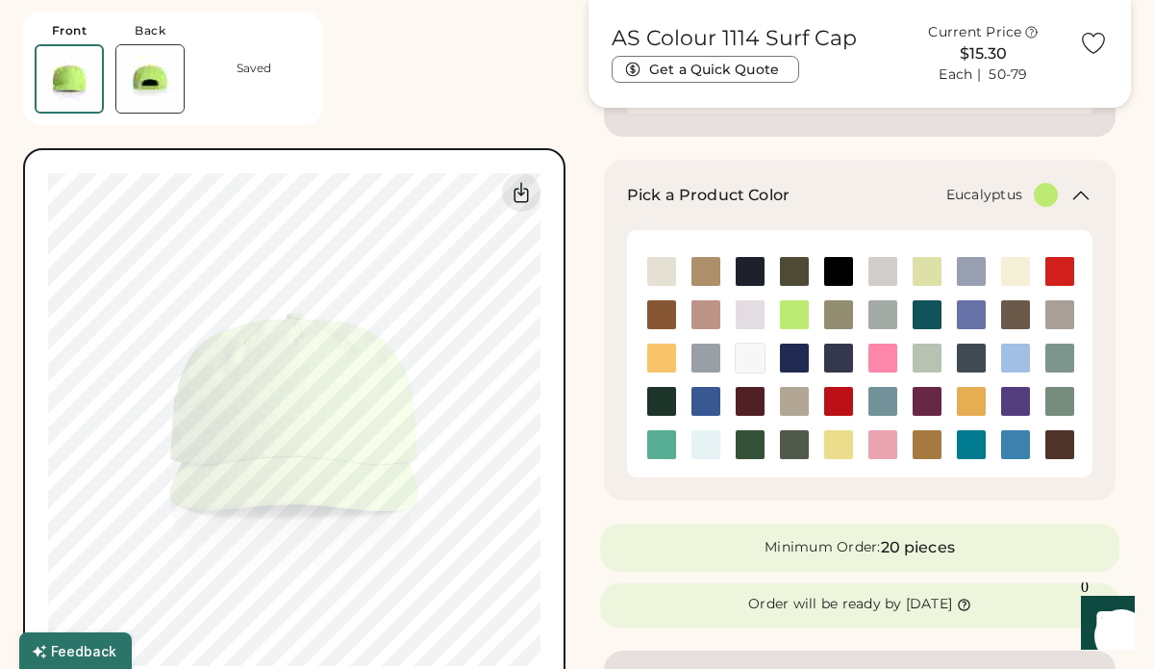
click at [828, 316] on img at bounding box center [838, 314] width 29 height 29
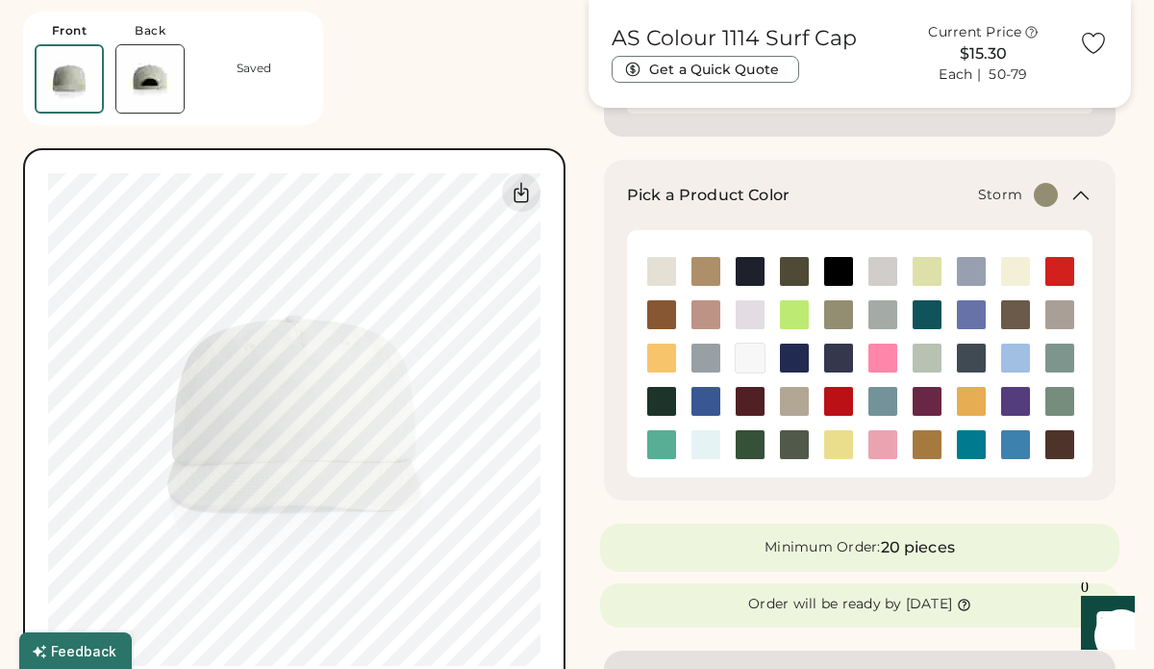
click at [882, 314] on img at bounding box center [883, 314] width 29 height 29
click at [922, 319] on img at bounding box center [927, 314] width 29 height 29
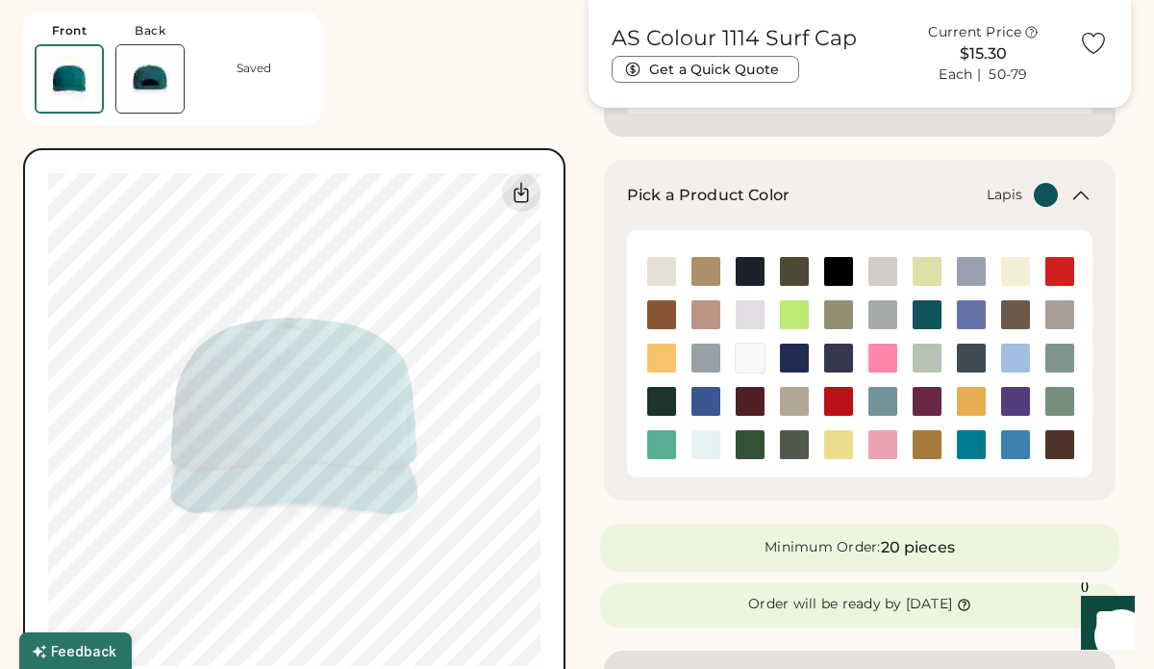
click at [973, 313] on img at bounding box center [971, 314] width 29 height 29
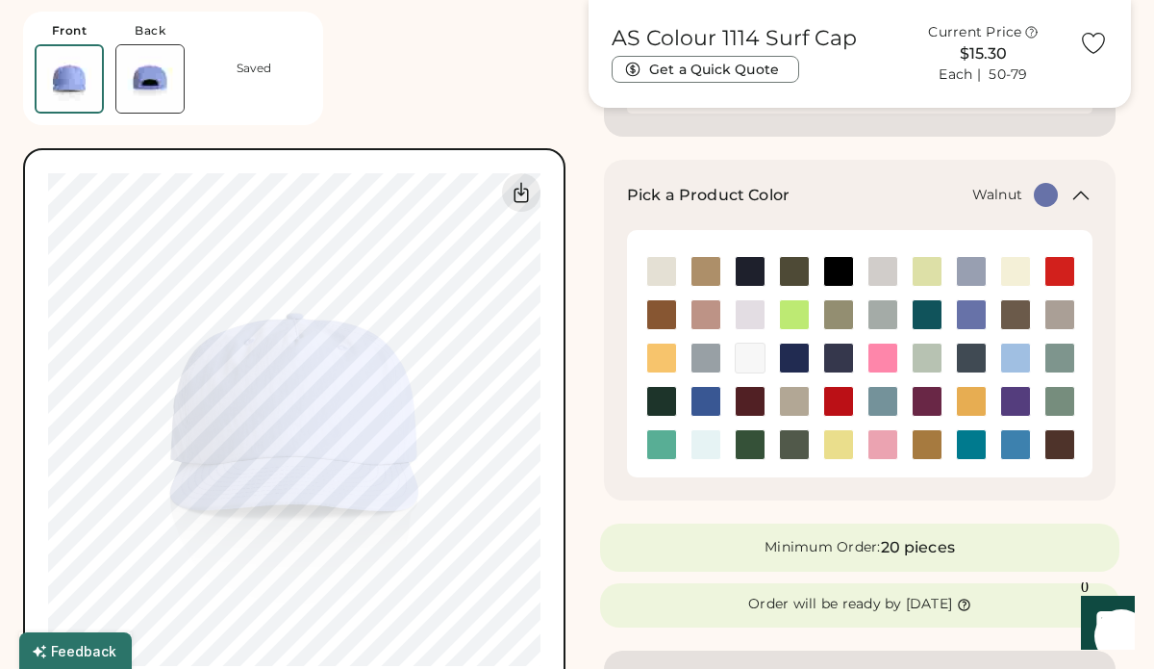
click at [1018, 316] on img at bounding box center [1015, 314] width 29 height 29
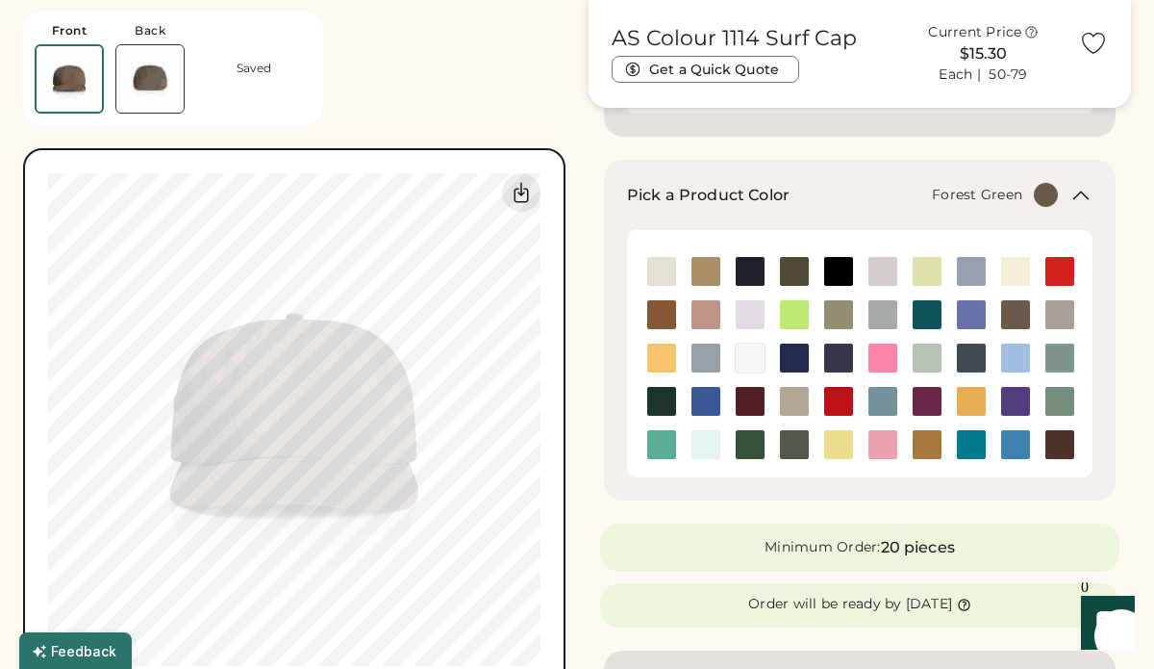
click at [762, 444] on img at bounding box center [750, 444] width 29 height 29
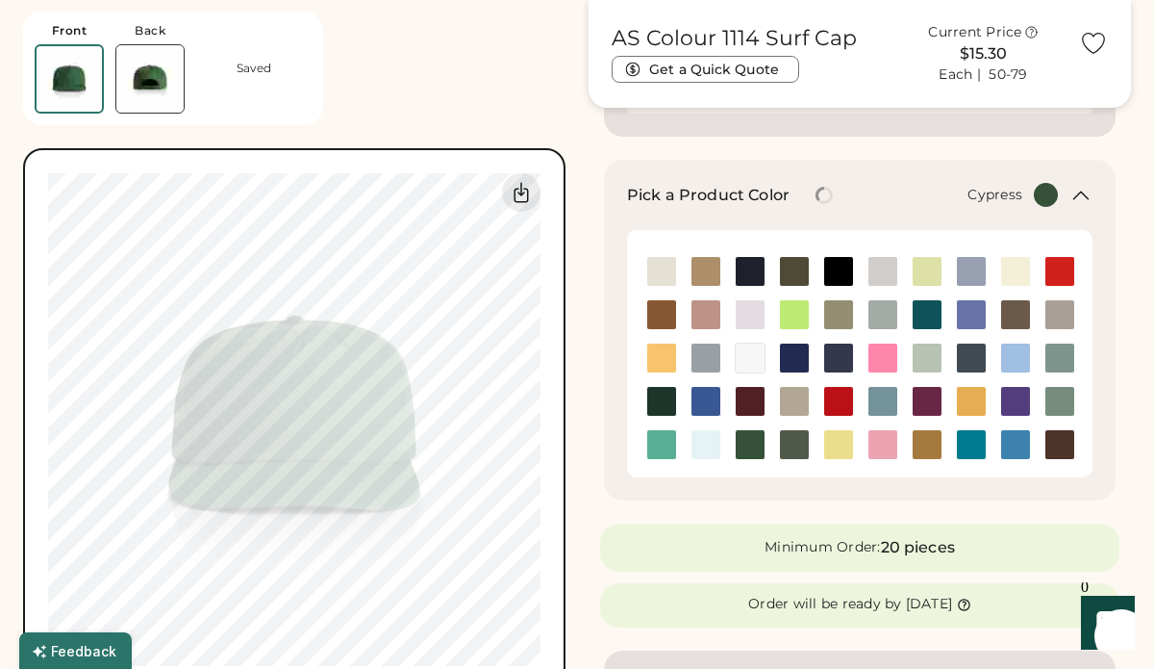
click at [802, 443] on img at bounding box center [794, 444] width 29 height 29
click at [934, 447] on img at bounding box center [927, 444] width 29 height 29
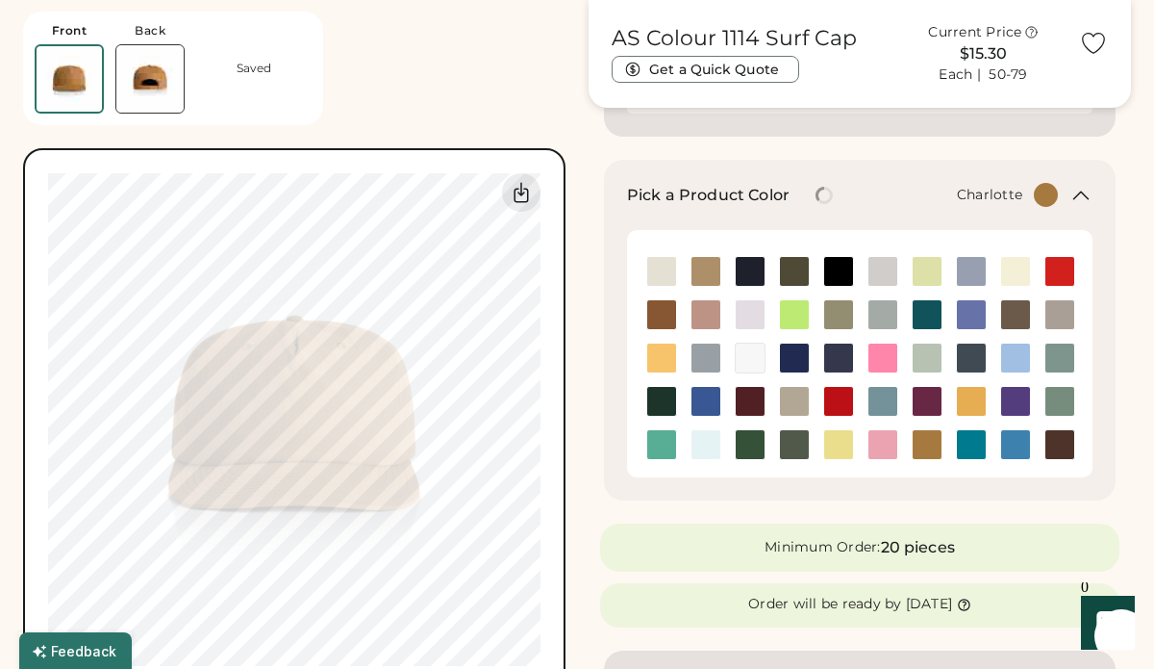
click at [964, 446] on img at bounding box center [971, 444] width 29 height 29
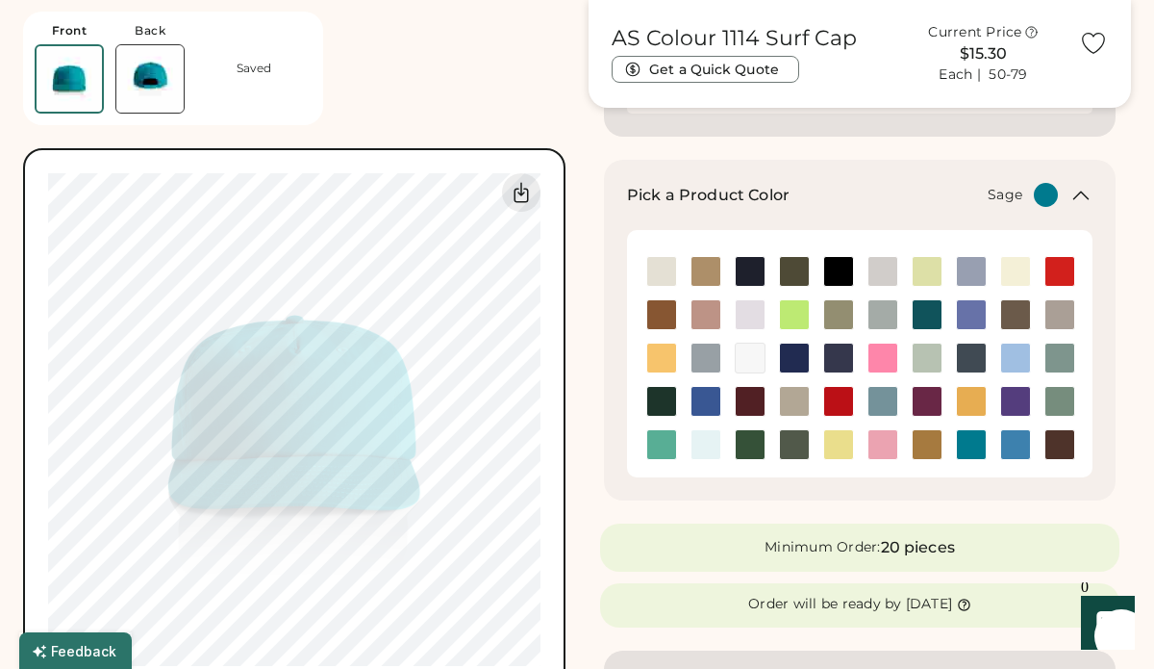
click at [1064, 393] on img at bounding box center [1060, 401] width 29 height 29
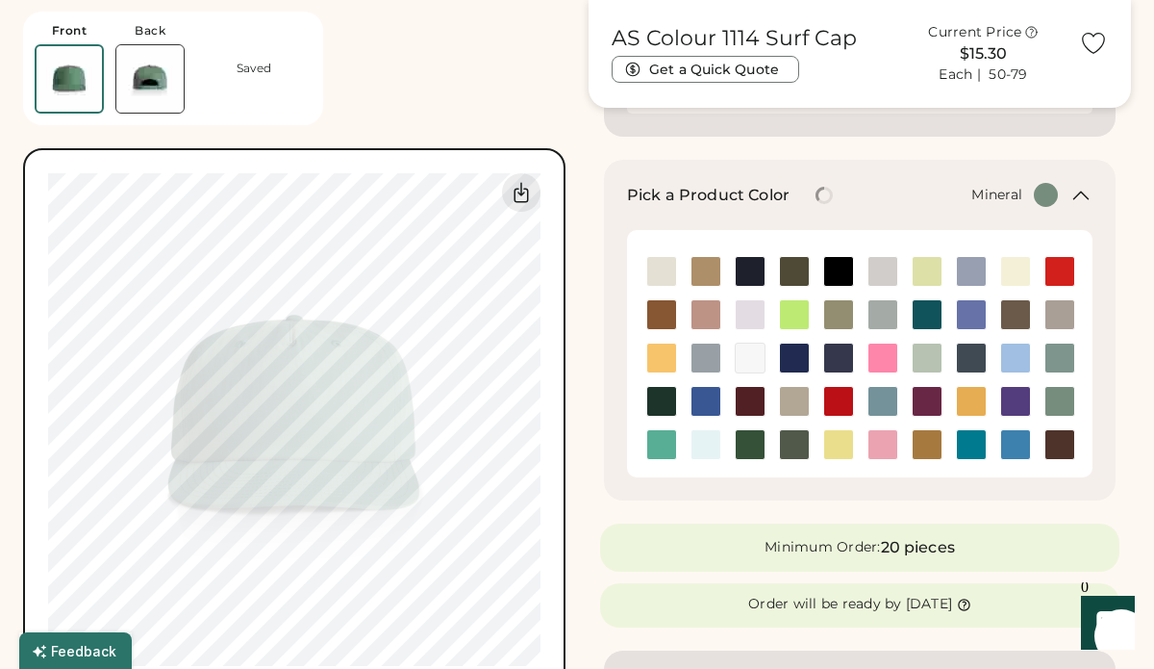
click at [1067, 357] on img at bounding box center [1060, 357] width 29 height 29
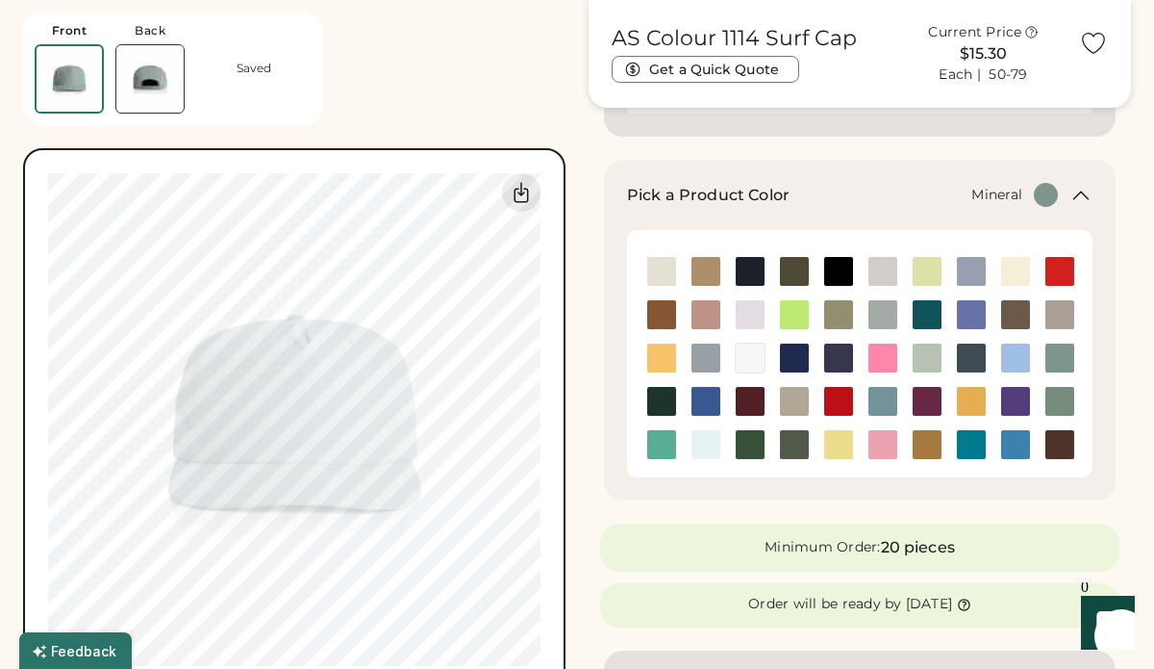
click at [1063, 358] on img at bounding box center [1060, 357] width 29 height 29
click at [790, 445] on img at bounding box center [794, 444] width 29 height 29
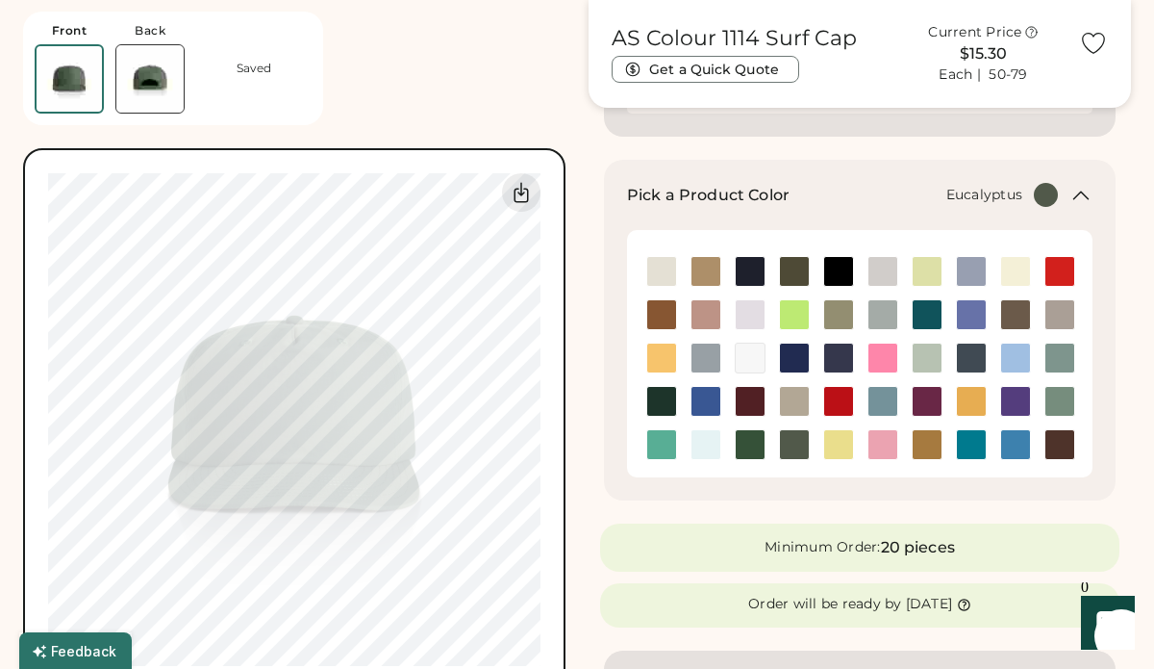
click at [844, 307] on img at bounding box center [838, 314] width 29 height 29
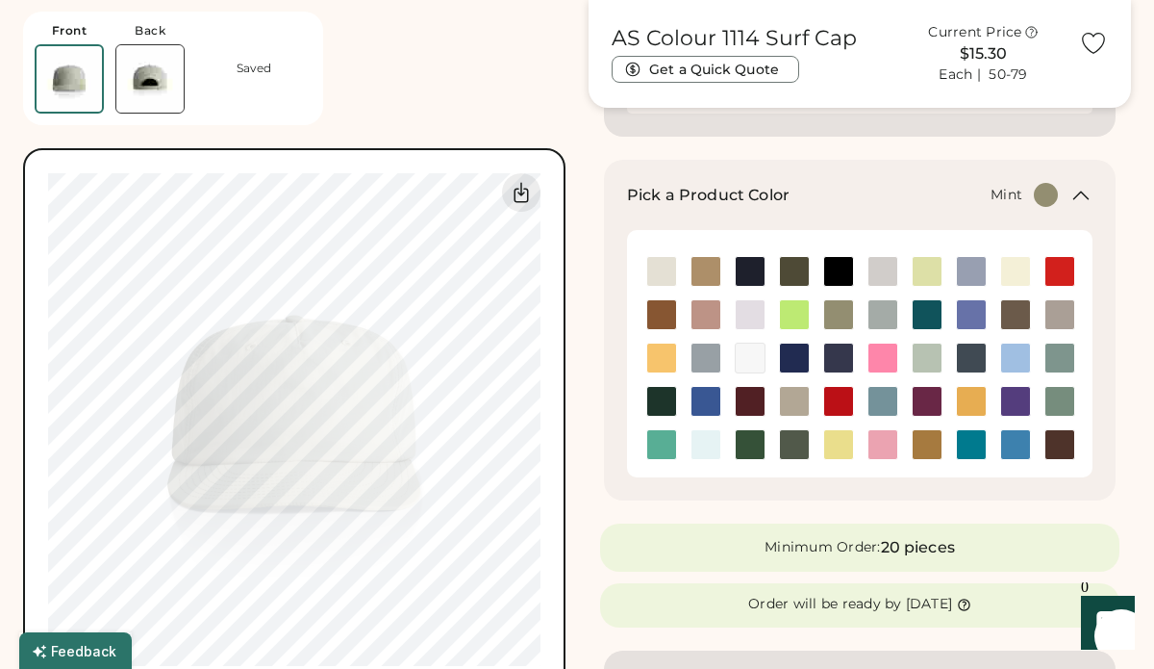
click at [926, 357] on img at bounding box center [927, 357] width 29 height 29
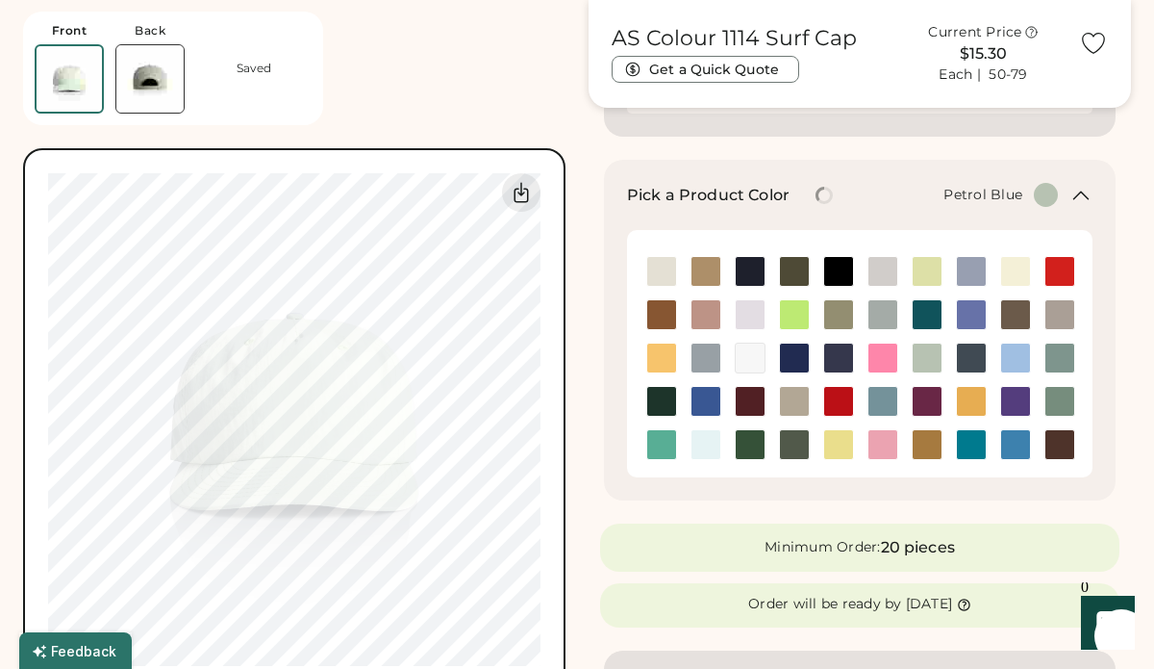
click at [963, 355] on img at bounding box center [971, 357] width 29 height 29
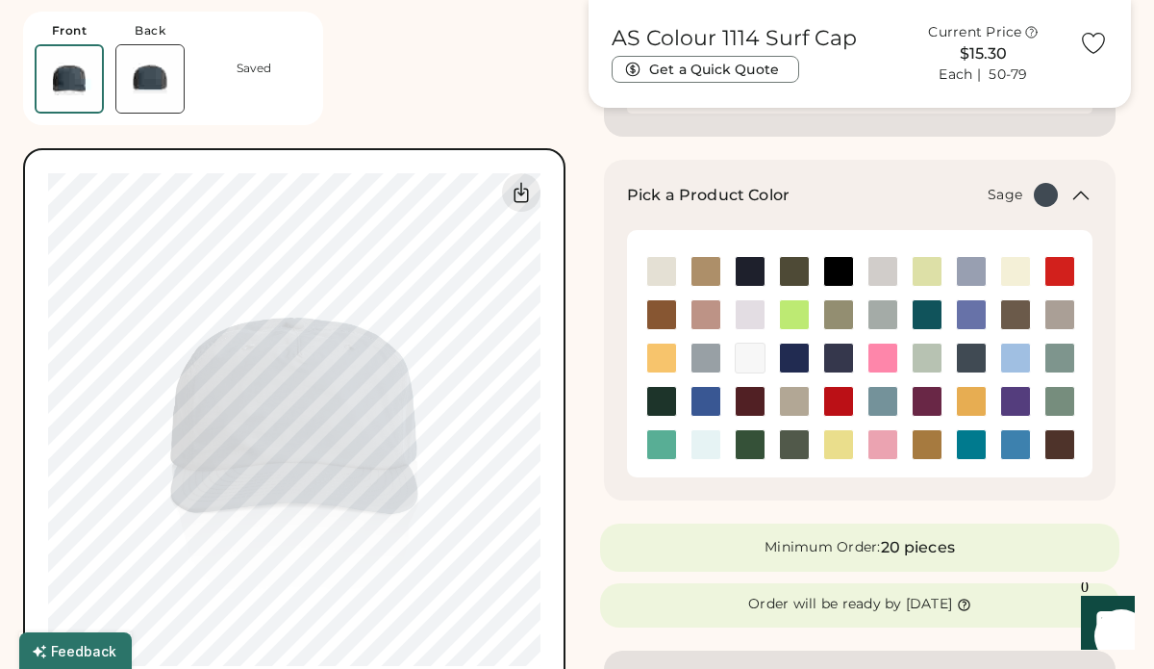
click at [1064, 398] on img at bounding box center [1060, 401] width 29 height 29
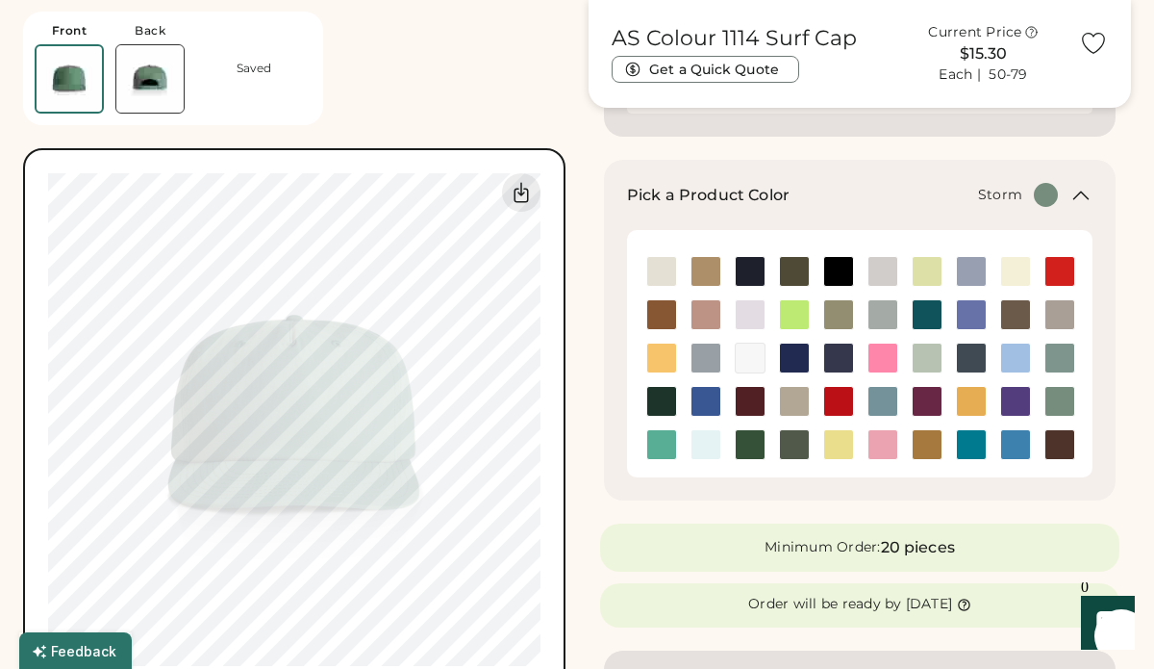
click at [877, 308] on img at bounding box center [883, 314] width 29 height 29
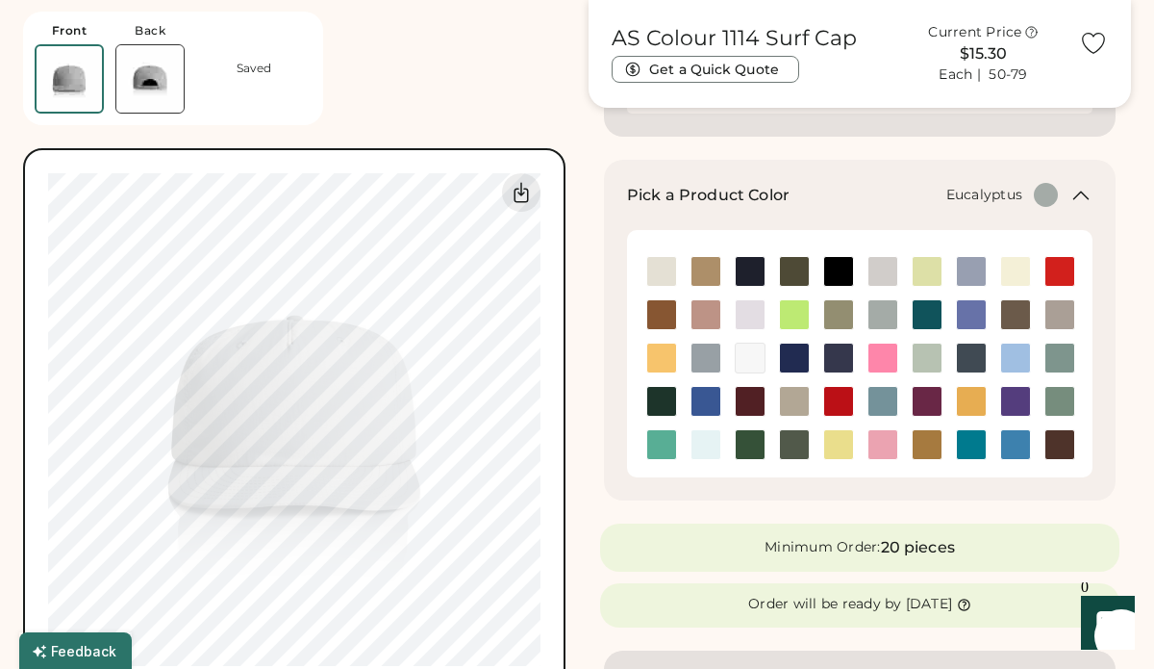
click at [846, 313] on img at bounding box center [838, 314] width 29 height 29
click at [921, 357] on img at bounding box center [927, 357] width 29 height 29
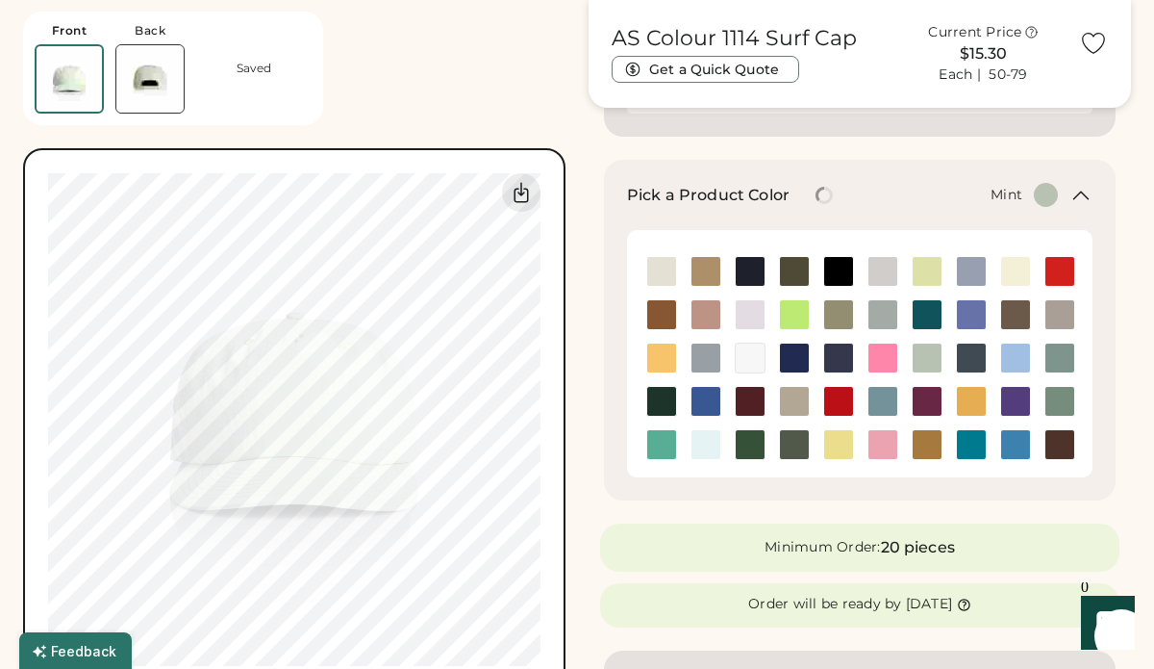
click at [921, 357] on img at bounding box center [927, 357] width 29 height 29
click at [1061, 355] on img at bounding box center [1060, 357] width 29 height 29
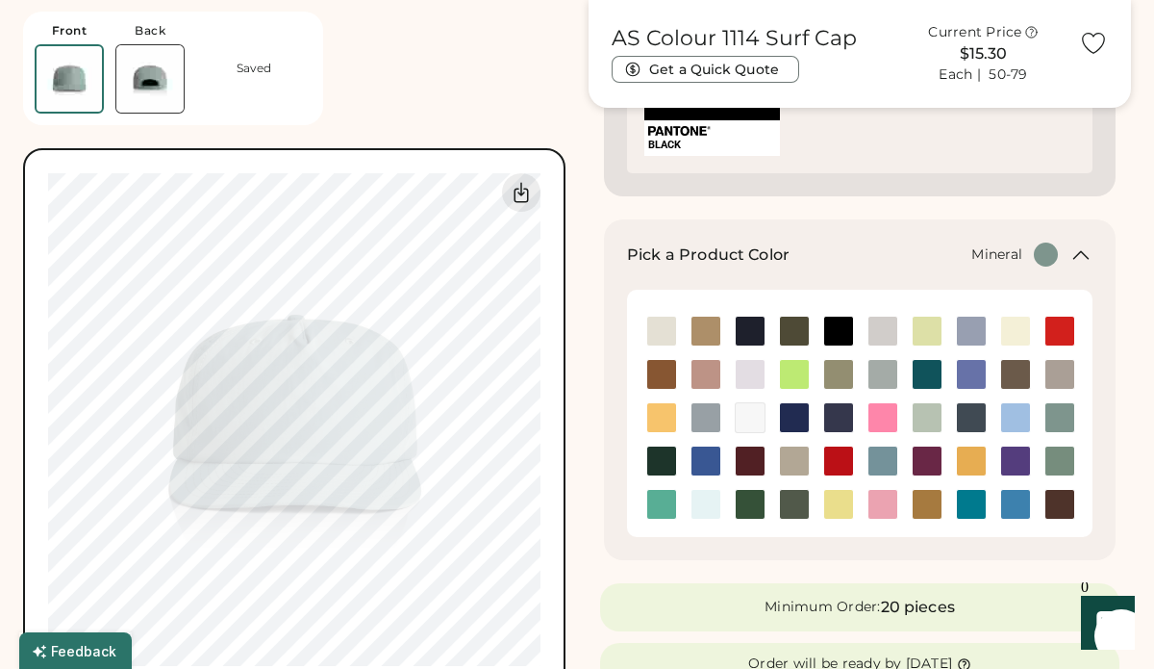
scroll to position [637, 0]
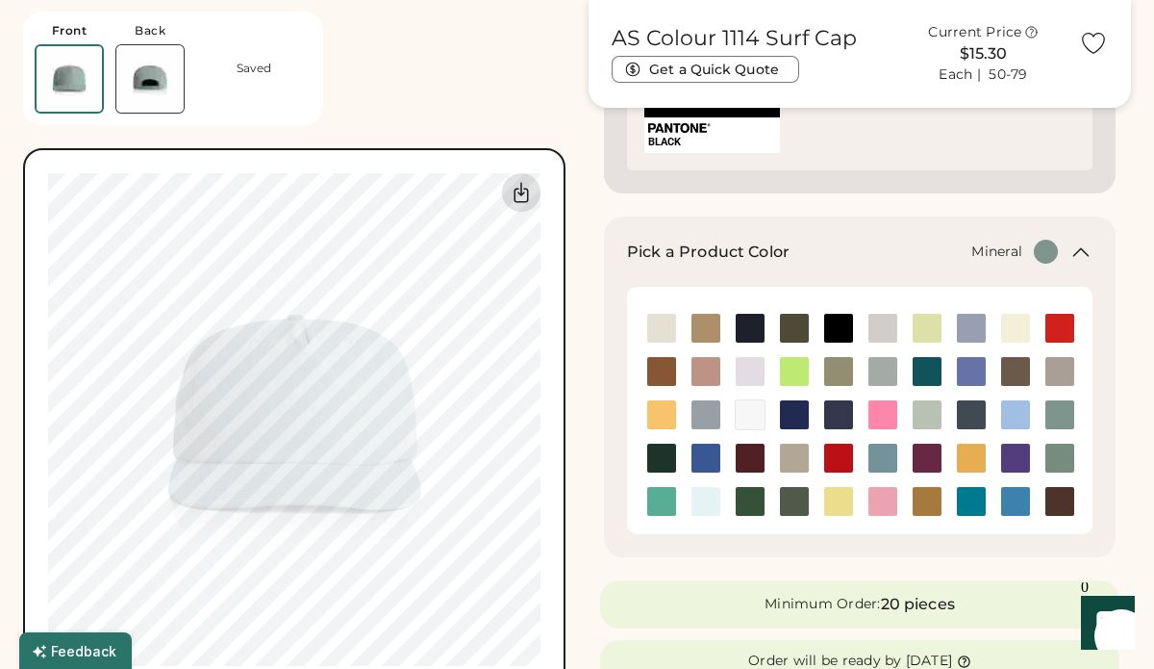
click at [524, 196] on icon at bounding box center [521, 192] width 23 height 23
click at [795, 503] on img at bounding box center [794, 501] width 29 height 29
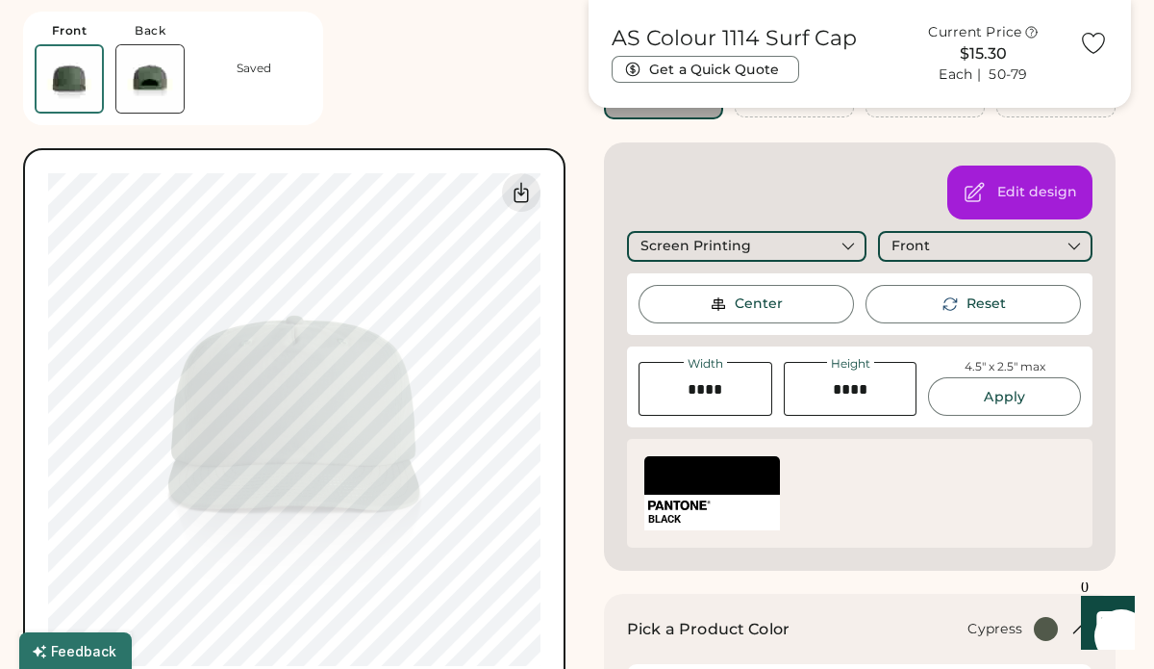
scroll to position [0, 0]
